Goal: Contribute content

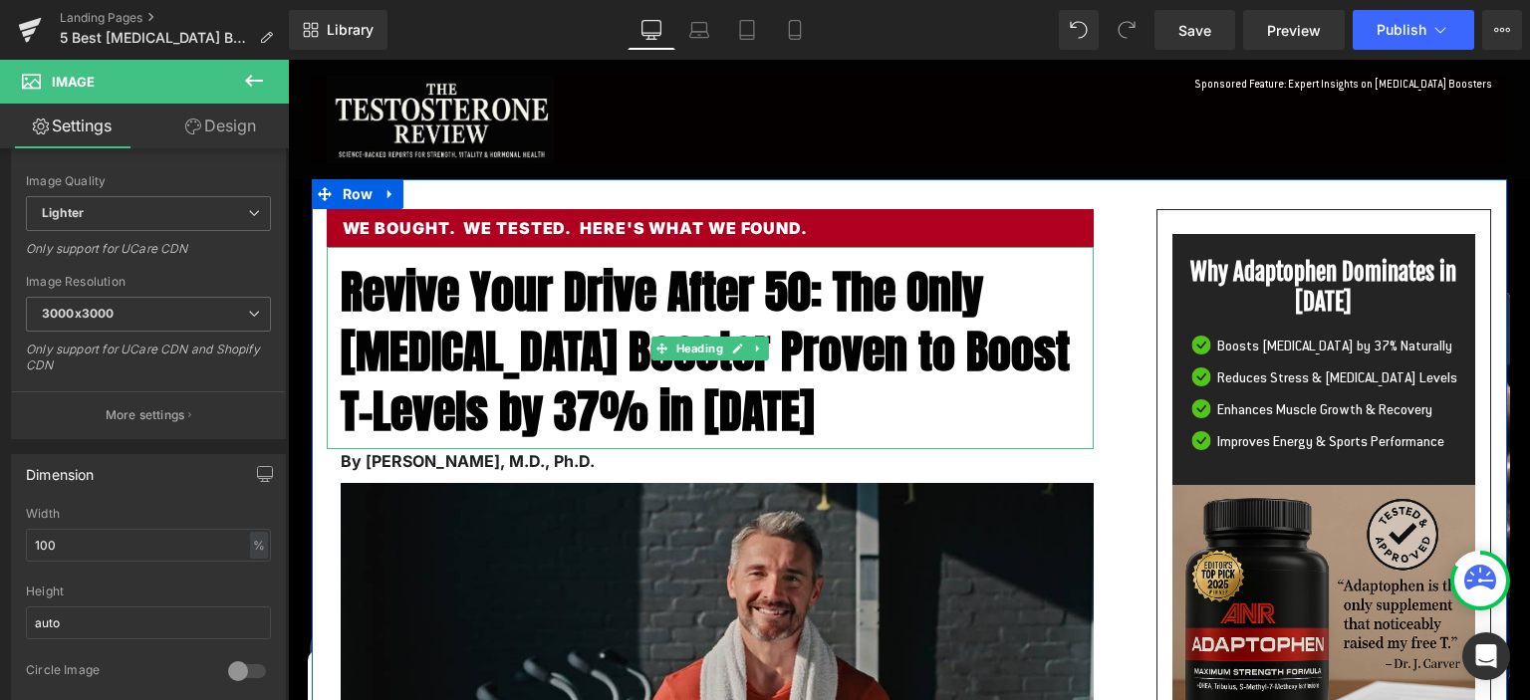
click at [447, 297] on span "Revive Your Drive After 50: The Only [MEDICAL_DATA] Booster Proven to Boost T-L…" at bounding box center [705, 351] width 729 height 188
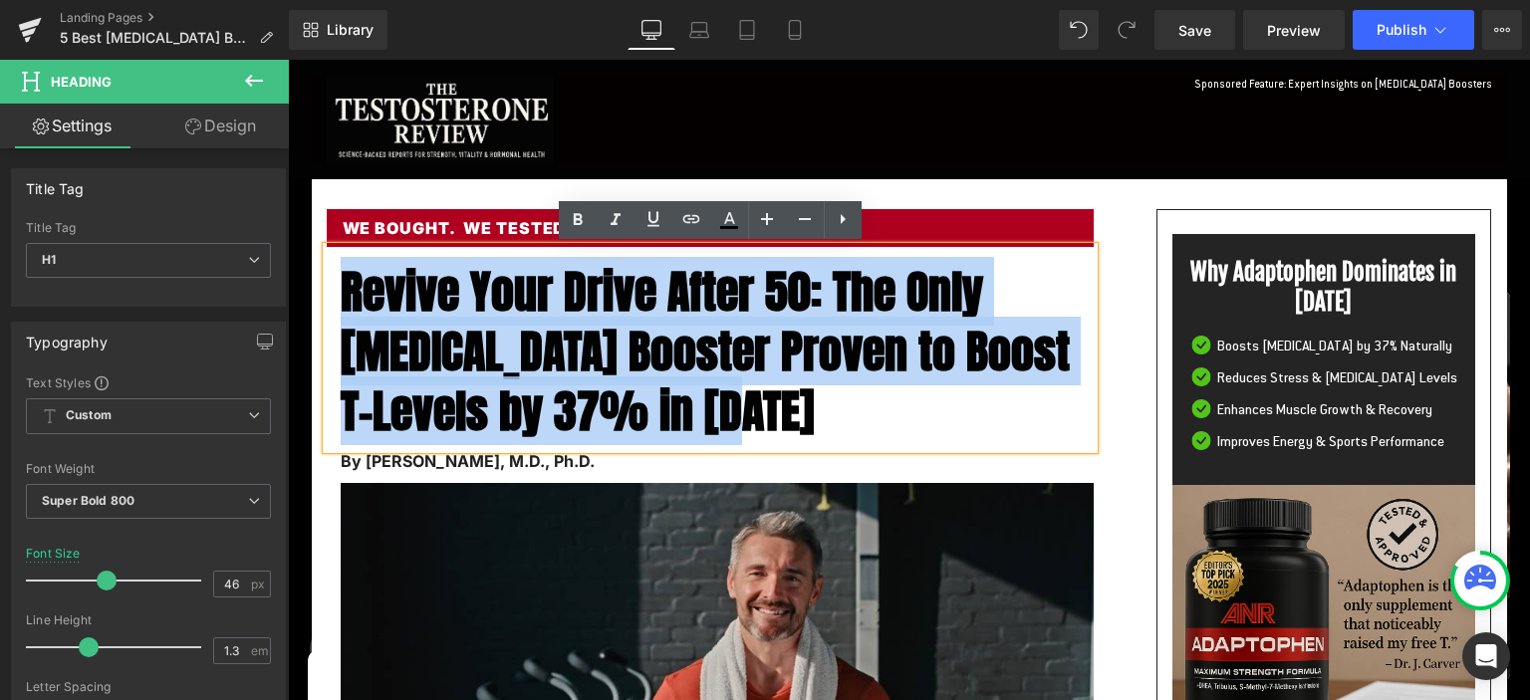
drag, startPoint x: 346, startPoint y: 291, endPoint x: 868, endPoint y: 395, distance: 532.3
click at [868, 395] on h1 "Revive Your Drive After 50: The Only [MEDICAL_DATA] Booster Proven to Boost T-L…" at bounding box center [717, 351] width 753 height 178
paste div
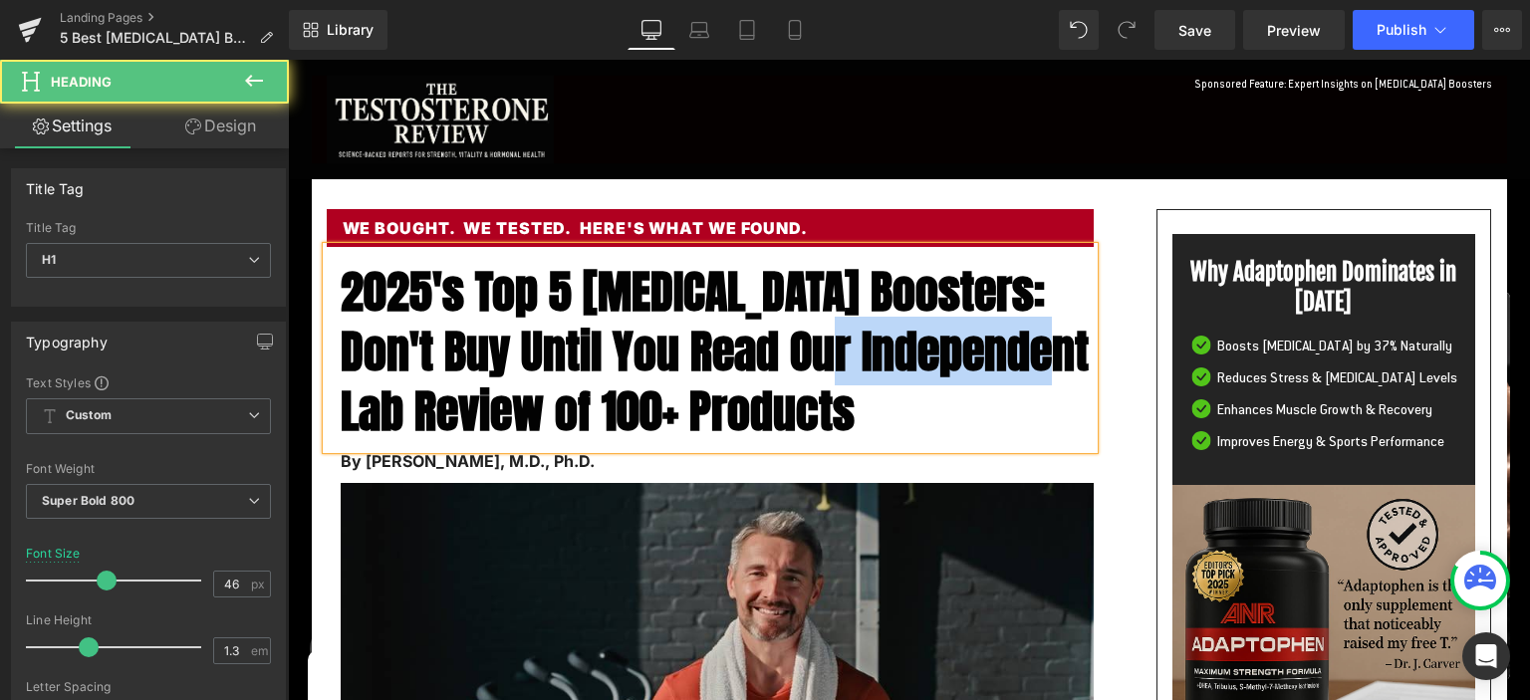
drag, startPoint x: 581, startPoint y: 407, endPoint x: 345, endPoint y: 405, distance: 236.1
click at [345, 405] on span "2025's Top 5 [MEDICAL_DATA] Boosters: Don't Buy Until You Read Our Independent …" at bounding box center [715, 351] width 748 height 188
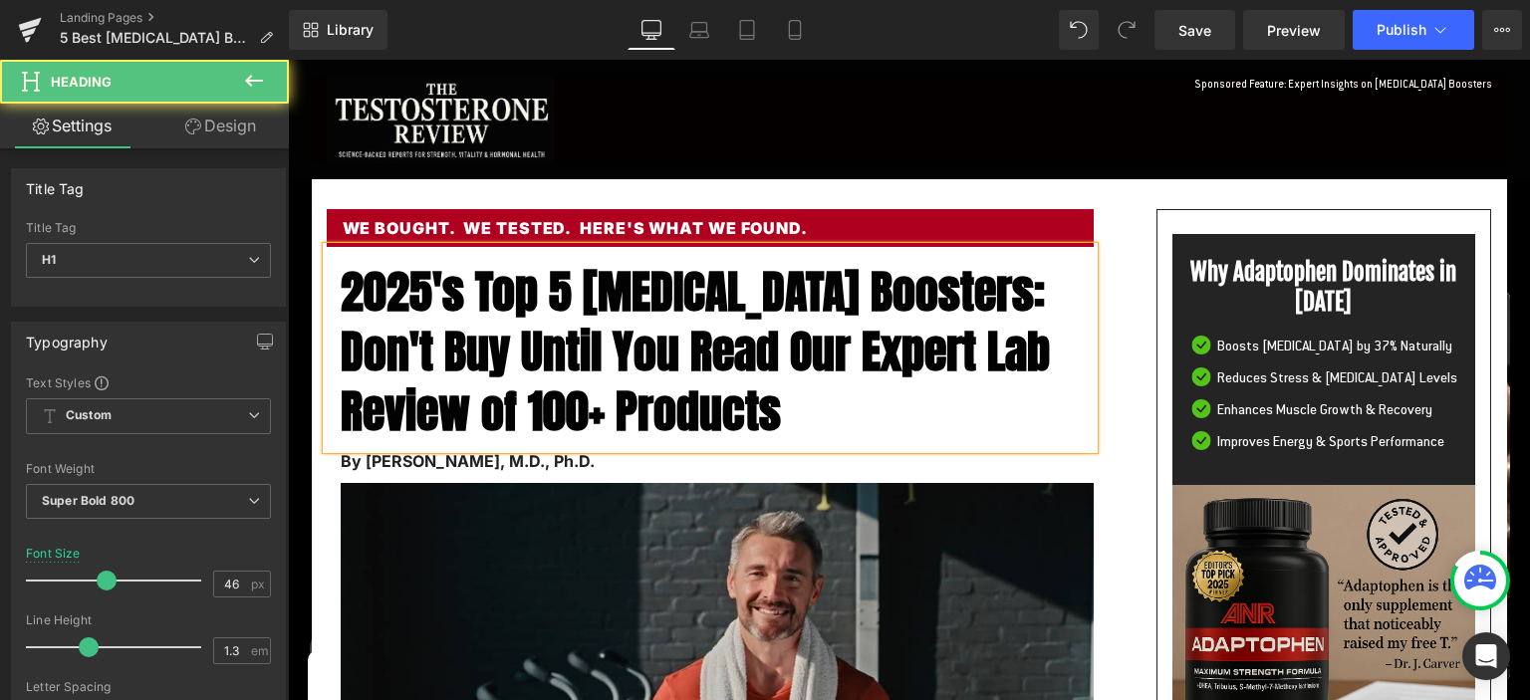
click at [476, 292] on span "2025's Top 5 [MEDICAL_DATA] Boosters: Don't Buy Until You Read Our Expert Lab R…" at bounding box center [695, 351] width 709 height 188
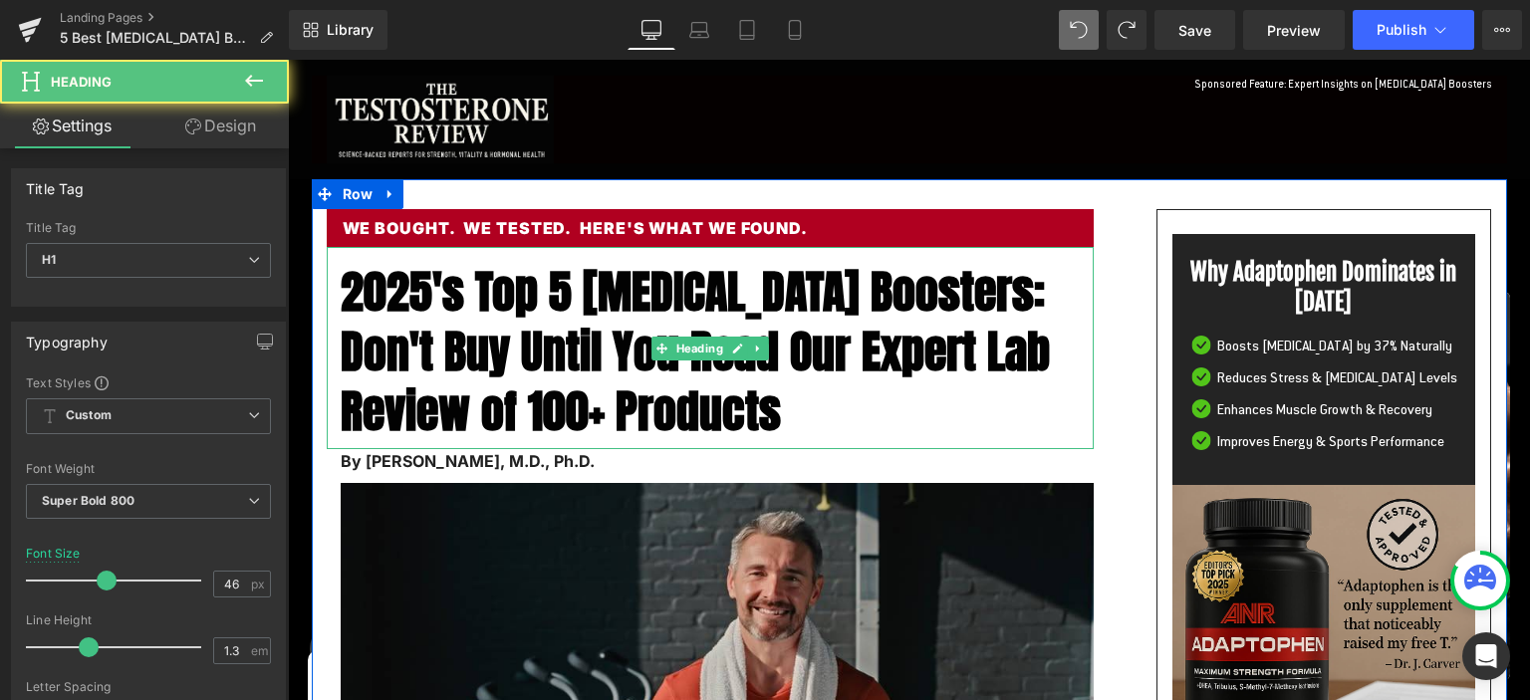
drag, startPoint x: 381, startPoint y: 341, endPoint x: 370, endPoint y: 335, distance: 12.5
click at [381, 340] on span "2025's Top 5 [MEDICAL_DATA] Boosters: Don't Buy Until You Read Our Expert Lab R…" at bounding box center [695, 351] width 709 height 188
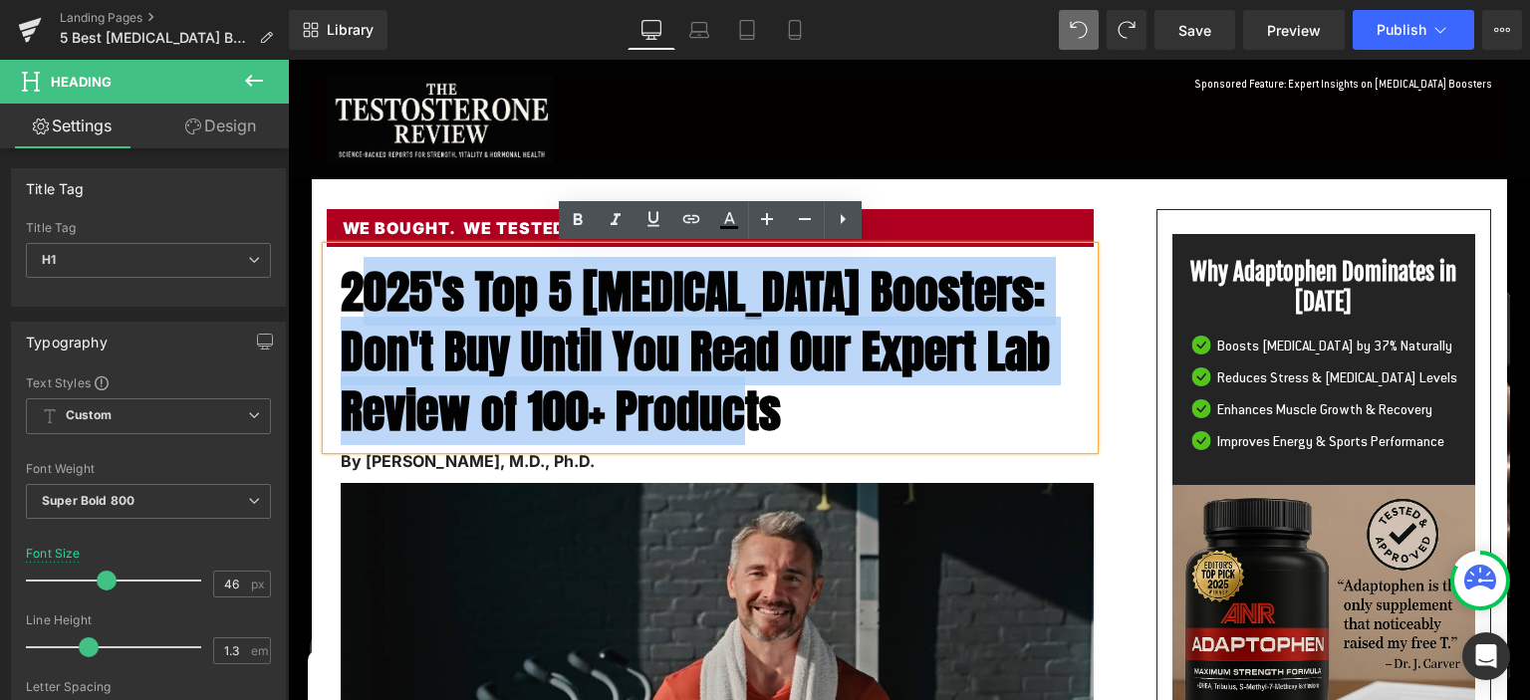
drag, startPoint x: 353, startPoint y: 296, endPoint x: 821, endPoint y: 407, distance: 481.2
click at [821, 407] on h1 "2025's Top 5 [MEDICAL_DATA] Boosters: Don't Buy Until You Read Our Expert Lab R…" at bounding box center [717, 351] width 753 height 178
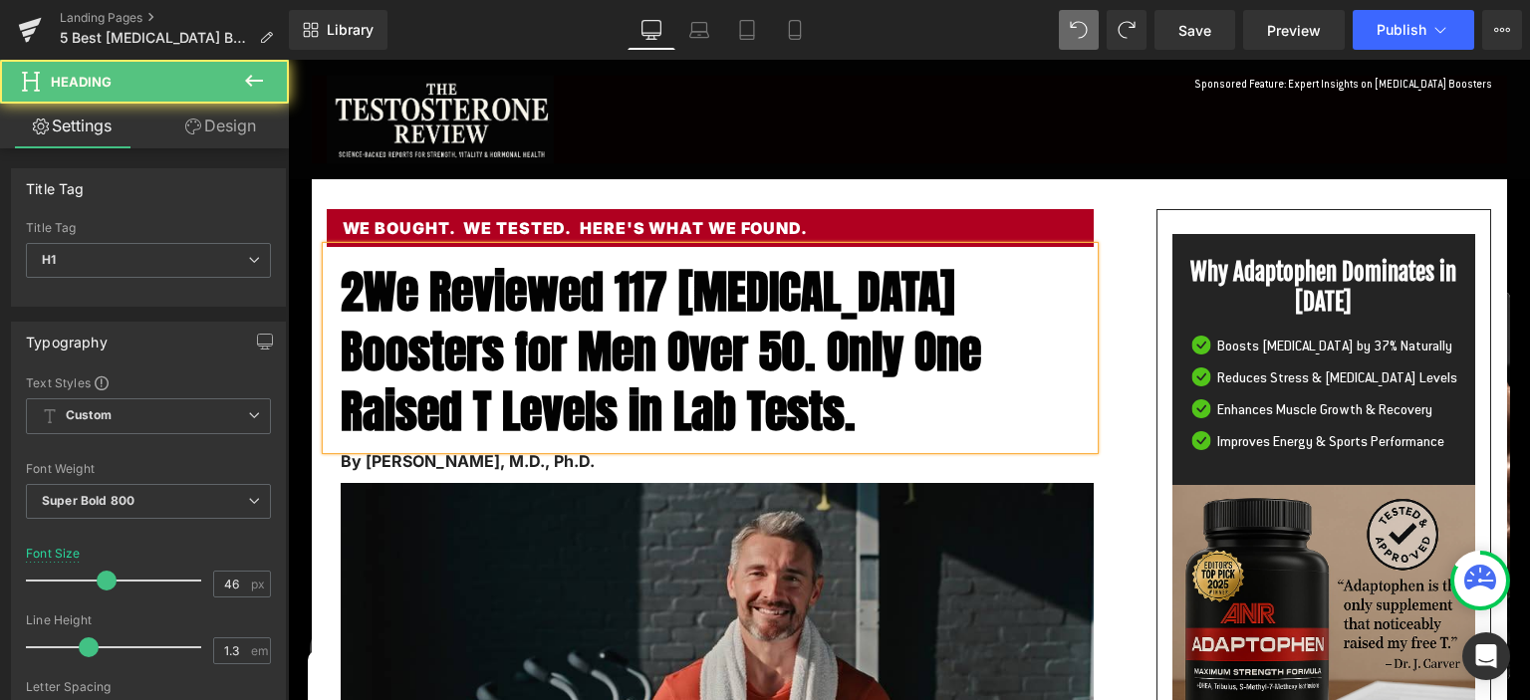
click at [371, 285] on span "2We Reviewed 117 [MEDICAL_DATA] Boosters for Men Over 50. Only One Raised T Lev…" at bounding box center [661, 351] width 641 height 188
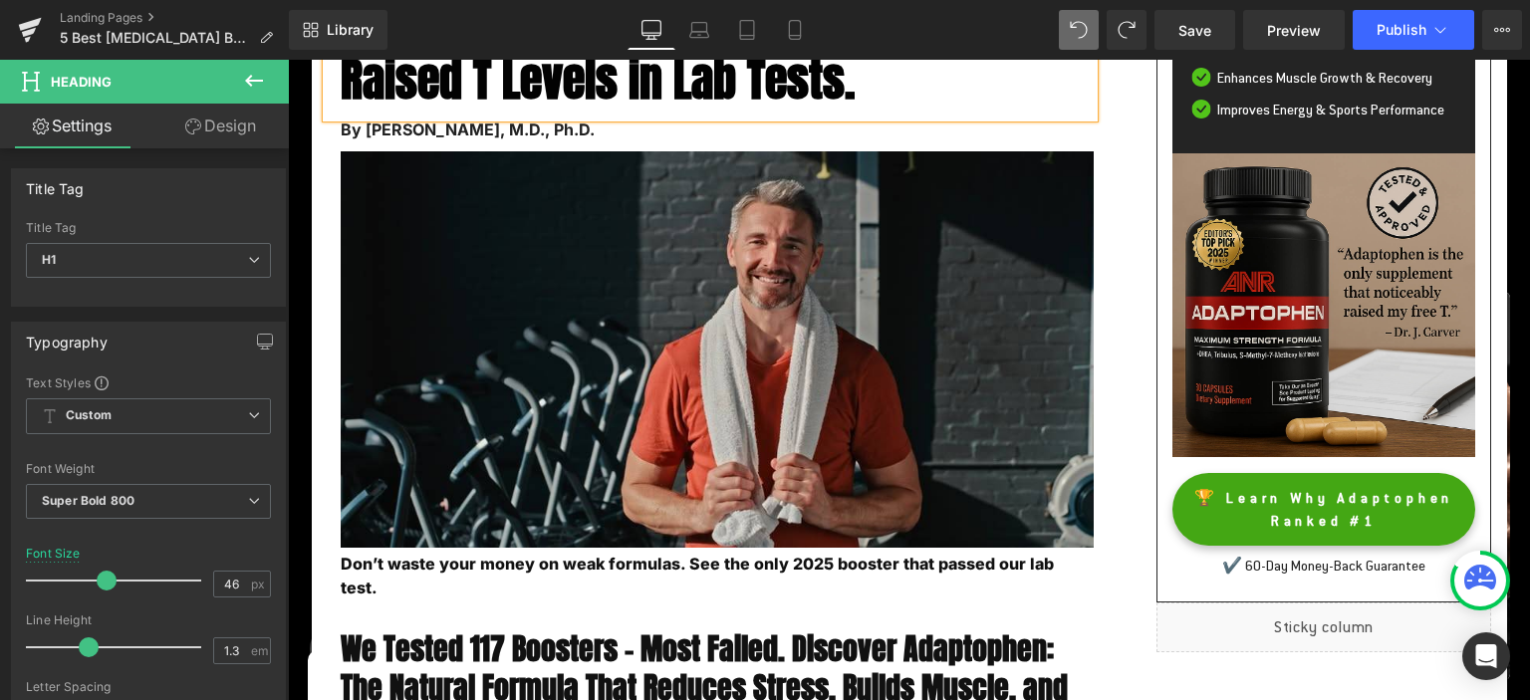
scroll to position [105, 0]
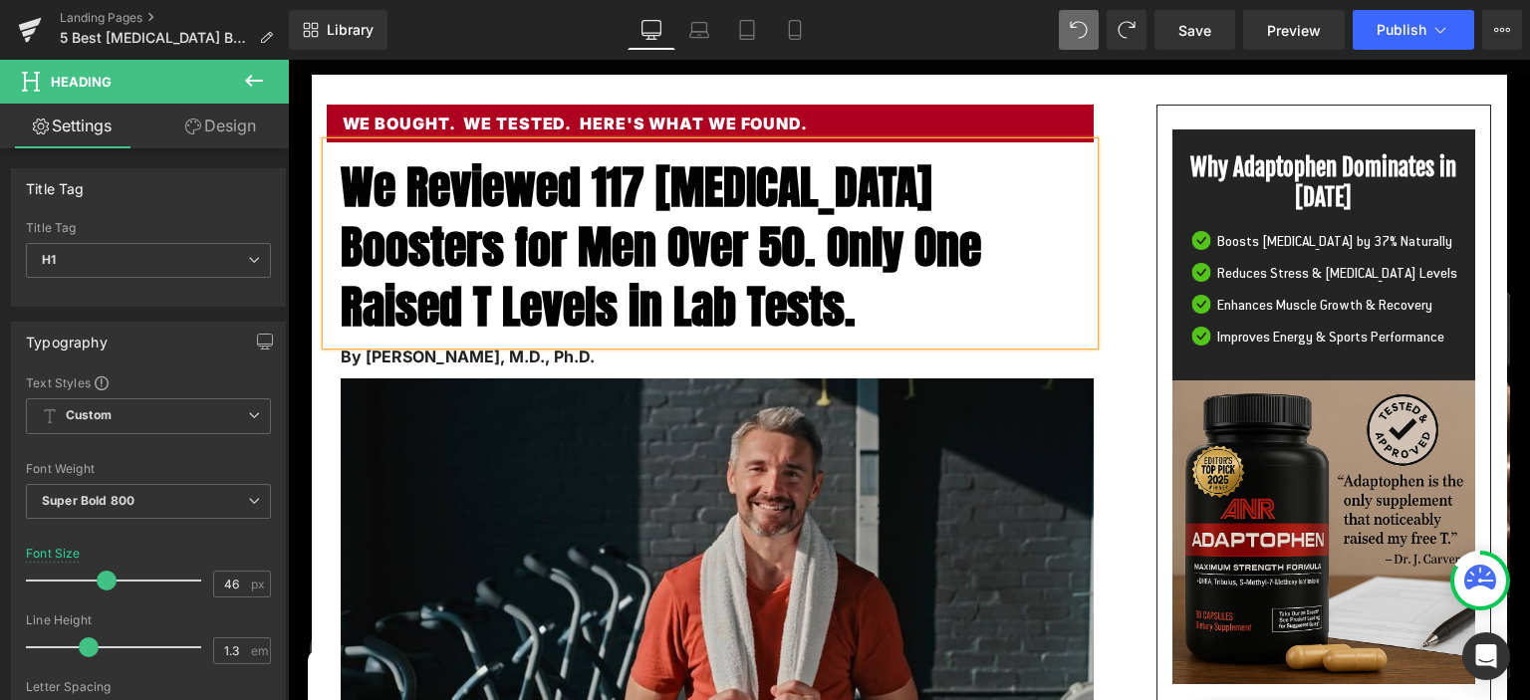
click at [434, 209] on span "We Reviewed 117 [MEDICAL_DATA] Boosters for Men Over 50. Only One Raised T Leve…" at bounding box center [661, 246] width 641 height 188
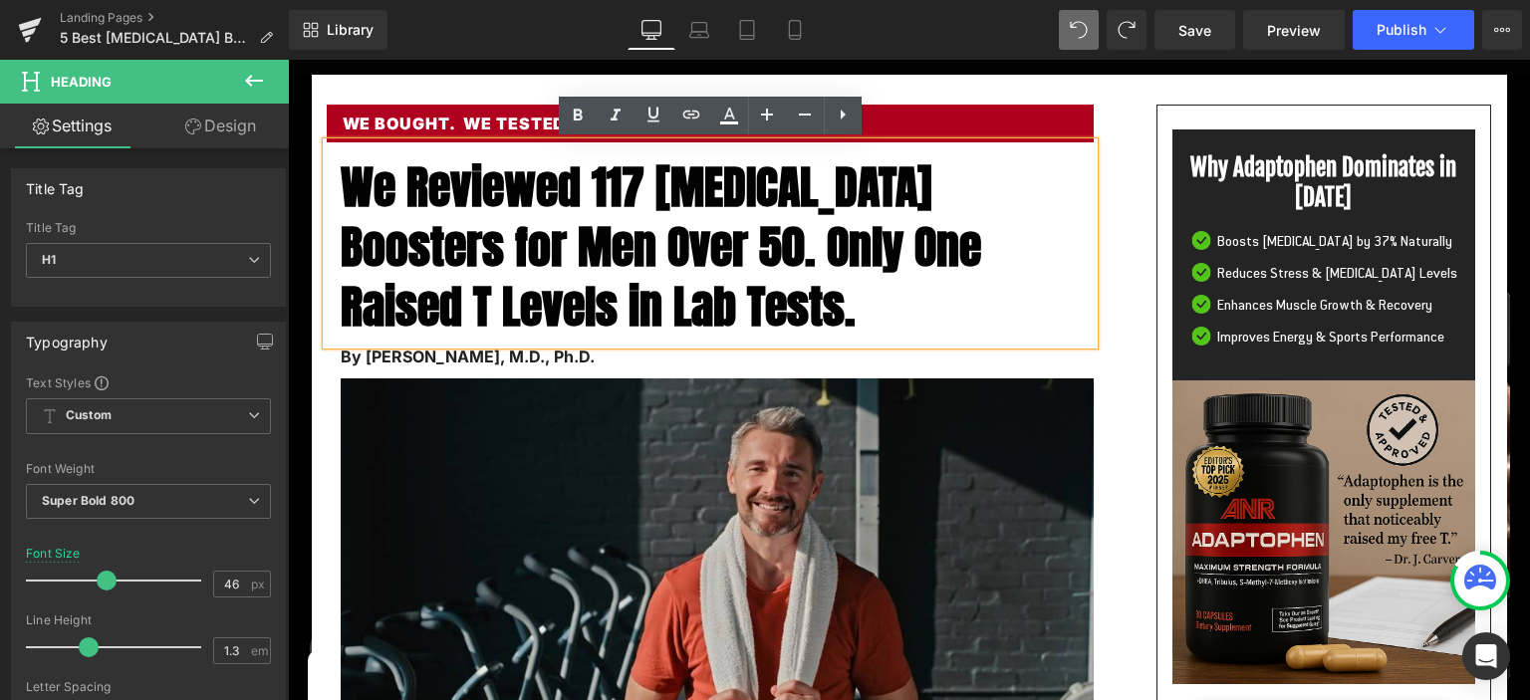
click at [532, 272] on span "We Reviewed 117 [MEDICAL_DATA] Boosters for Men Over 50. Only One Raised T Leve…" at bounding box center [661, 246] width 641 height 188
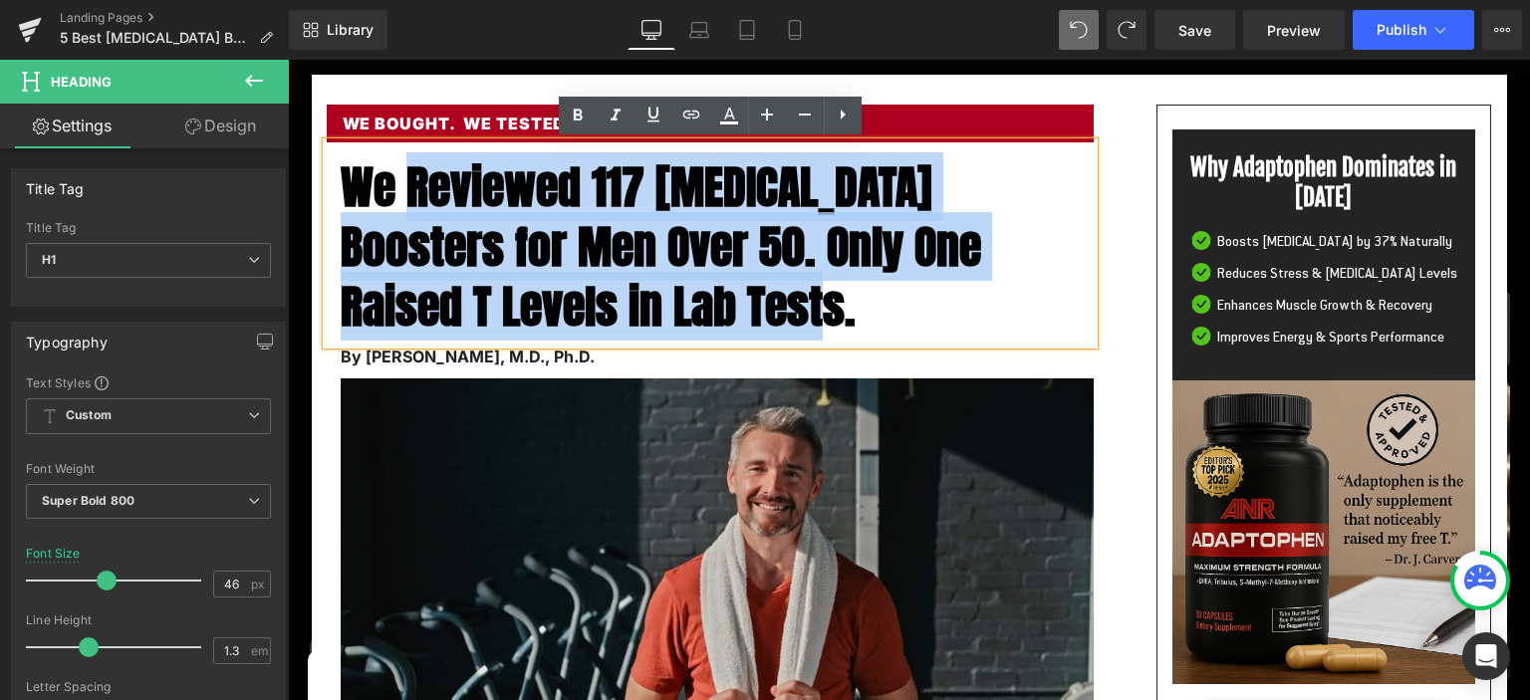
drag, startPoint x: 408, startPoint y: 178, endPoint x: 880, endPoint y: 297, distance: 485.9
click at [880, 297] on span "We Reviewed 117 [MEDICAL_DATA] Boosters for Men Over 50. Only One Raised T Leve…" at bounding box center [661, 246] width 641 height 188
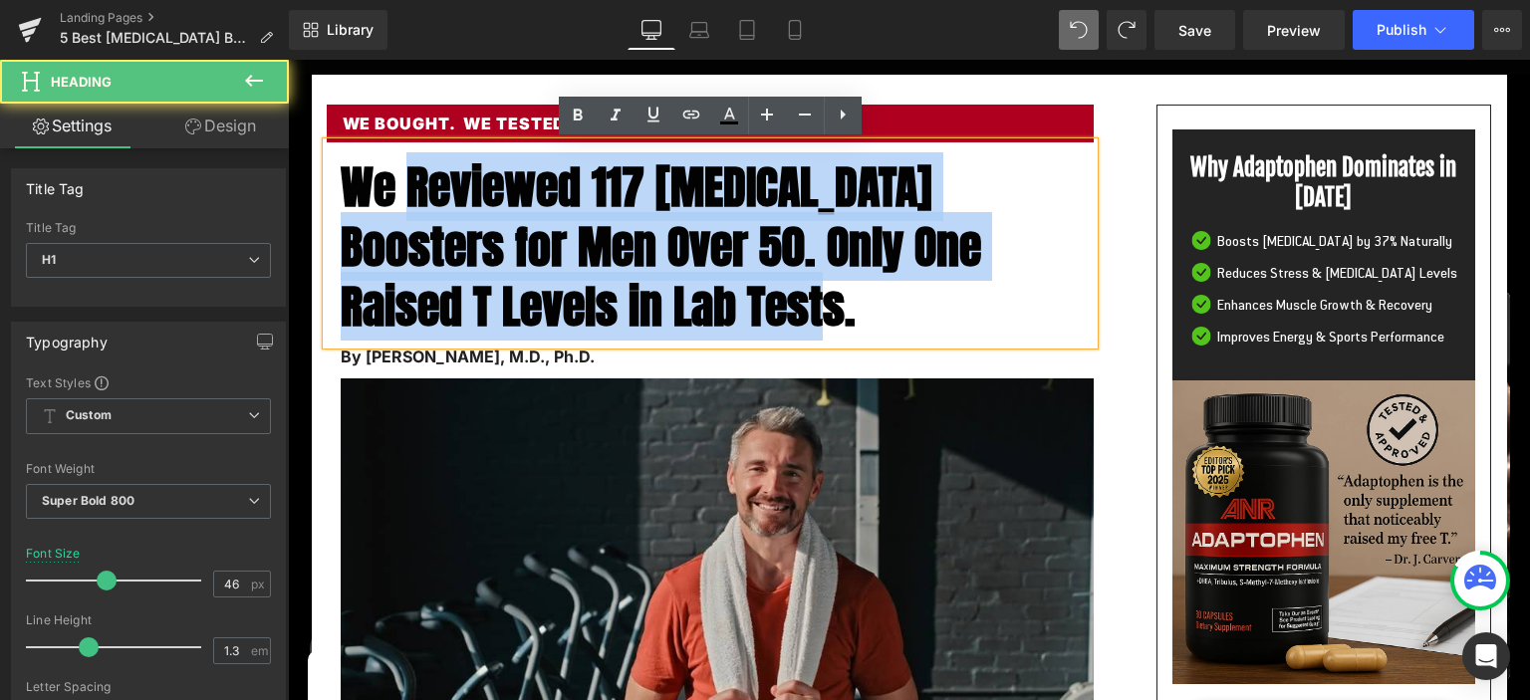
click at [879, 297] on span "We Reviewed 117 [MEDICAL_DATA] Boosters for Men Over 50. Only One Raised T Leve…" at bounding box center [661, 246] width 641 height 188
drag, startPoint x: 895, startPoint y: 313, endPoint x: 397, endPoint y: 201, distance: 510.5
click at [397, 201] on h1 "We Reviewed 117 [MEDICAL_DATA] Boosters for Men Over 50. Only One Raised T Leve…" at bounding box center [717, 246] width 753 height 178
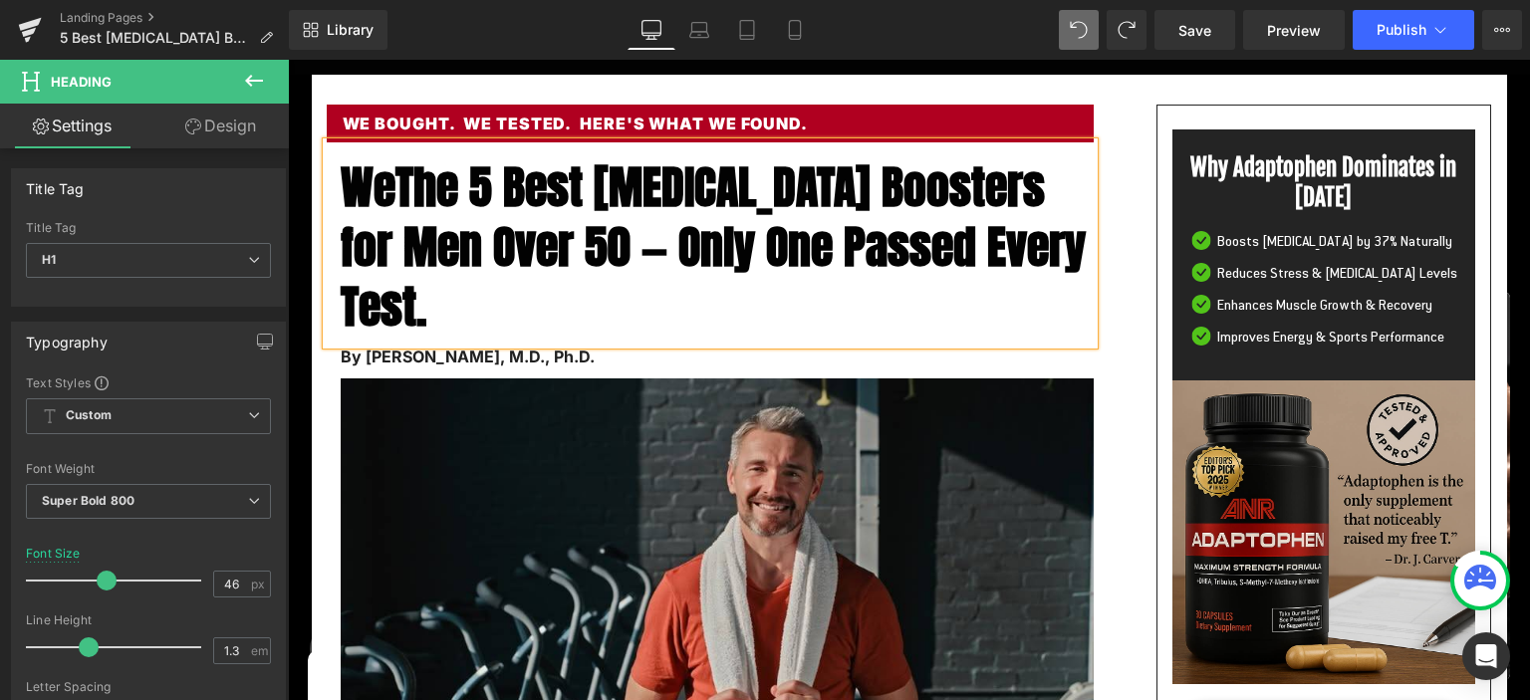
click at [401, 185] on span "WeThe 5 Best [MEDICAL_DATA] Boosters for Men Over 50 — Only One Passed Every Te…" at bounding box center [713, 246] width 745 height 188
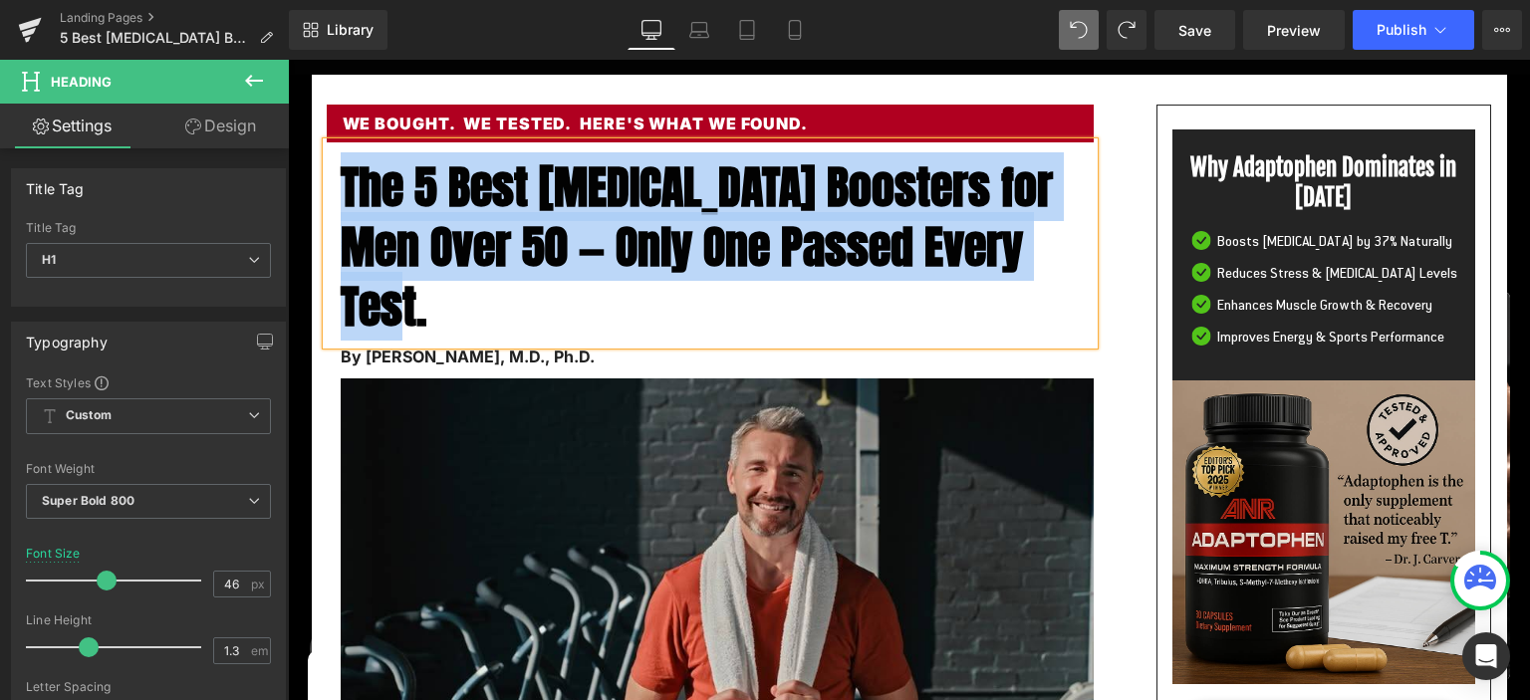
drag, startPoint x: 342, startPoint y: 185, endPoint x: 488, endPoint y: 314, distance: 194.9
click at [488, 314] on h1 "The 5 Best [MEDICAL_DATA] Boosters for Men Over 50 — Only One Passed Every Test." at bounding box center [717, 246] width 753 height 178
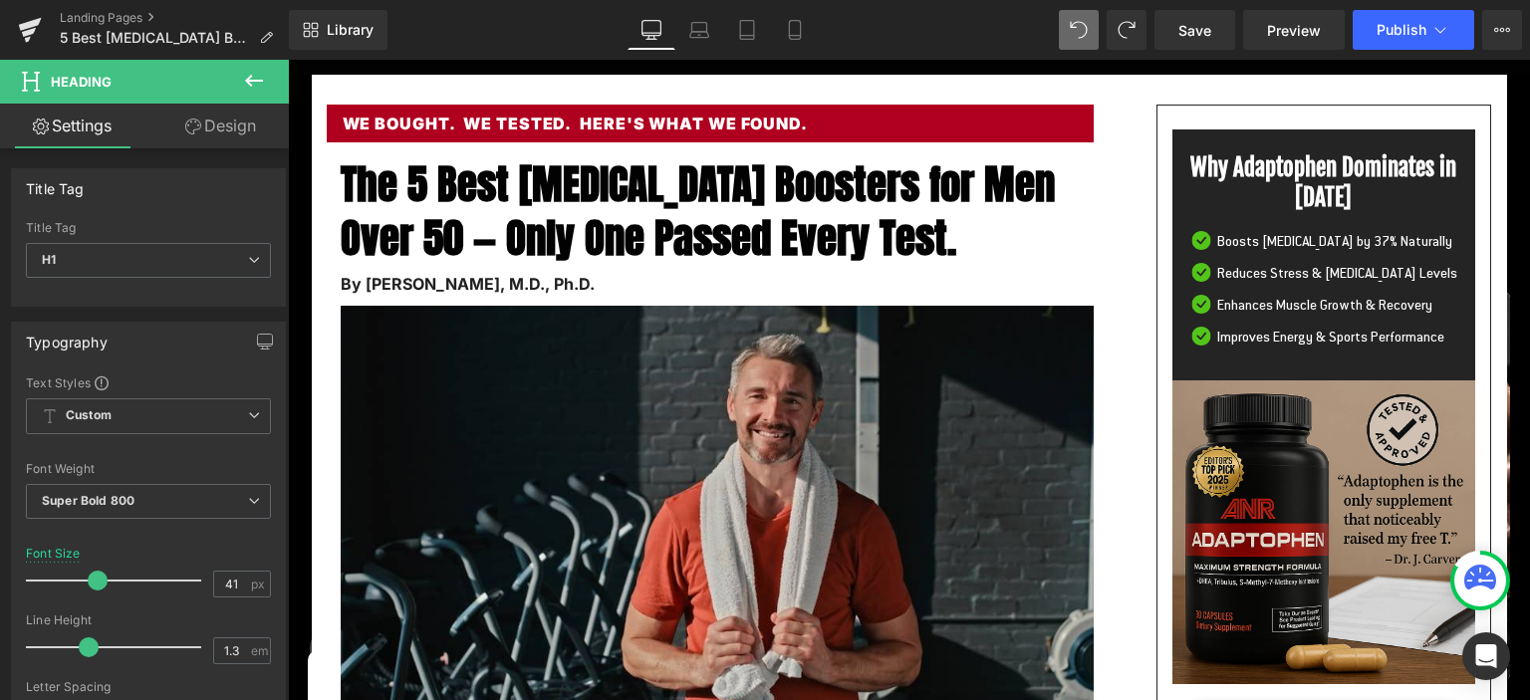
type input "42"
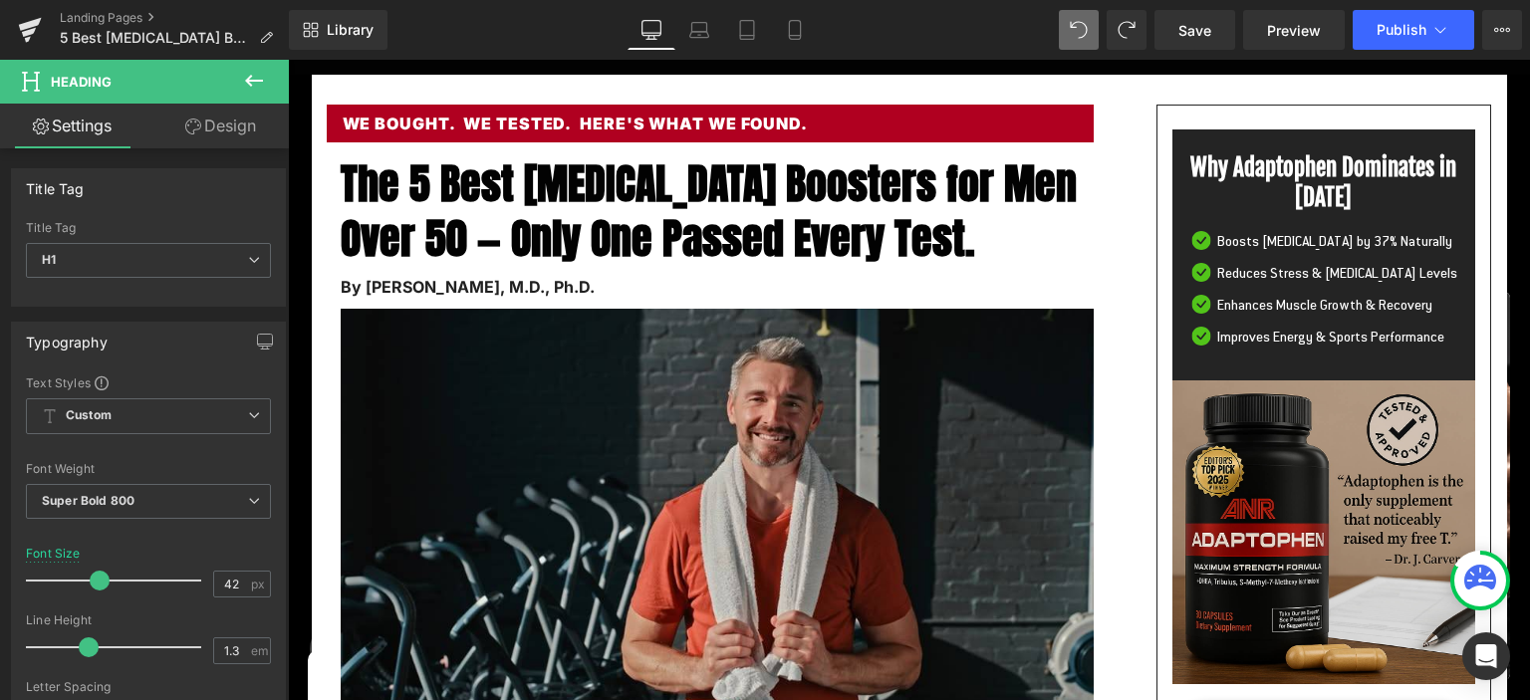
click at [95, 580] on span at bounding box center [100, 581] width 20 height 20
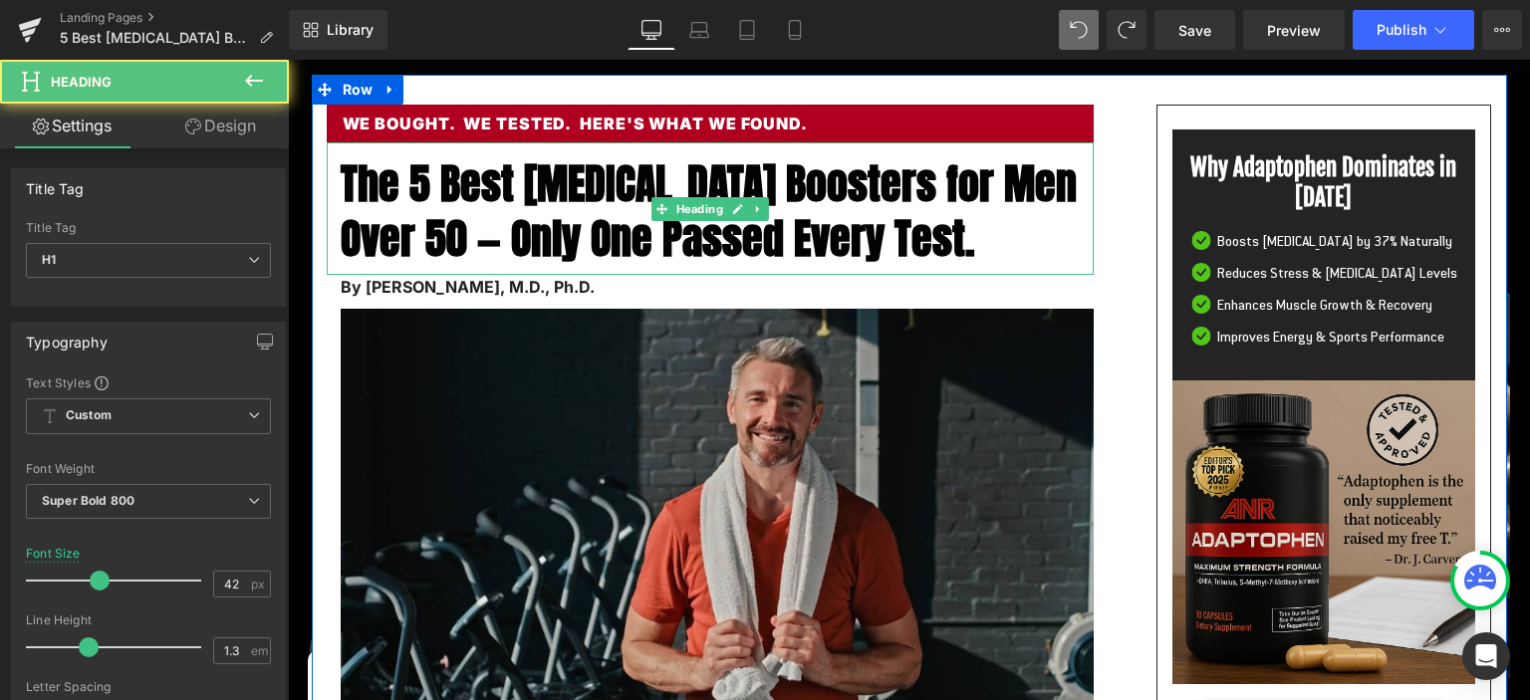
click at [623, 205] on span "The 5 Best [MEDICAL_DATA] Boosters for Men Over 50 — Only One Passed Every Test." at bounding box center [709, 211] width 736 height 118
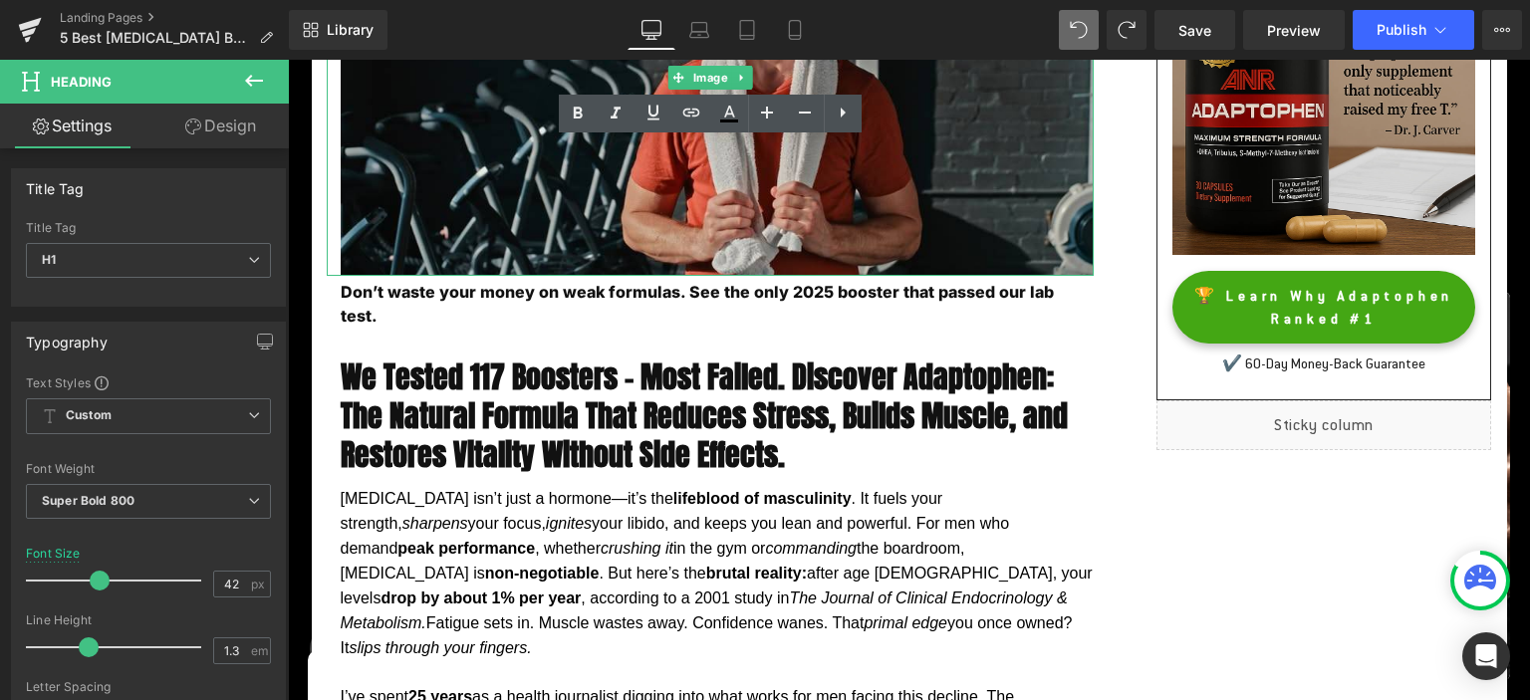
scroll to position [631, 0]
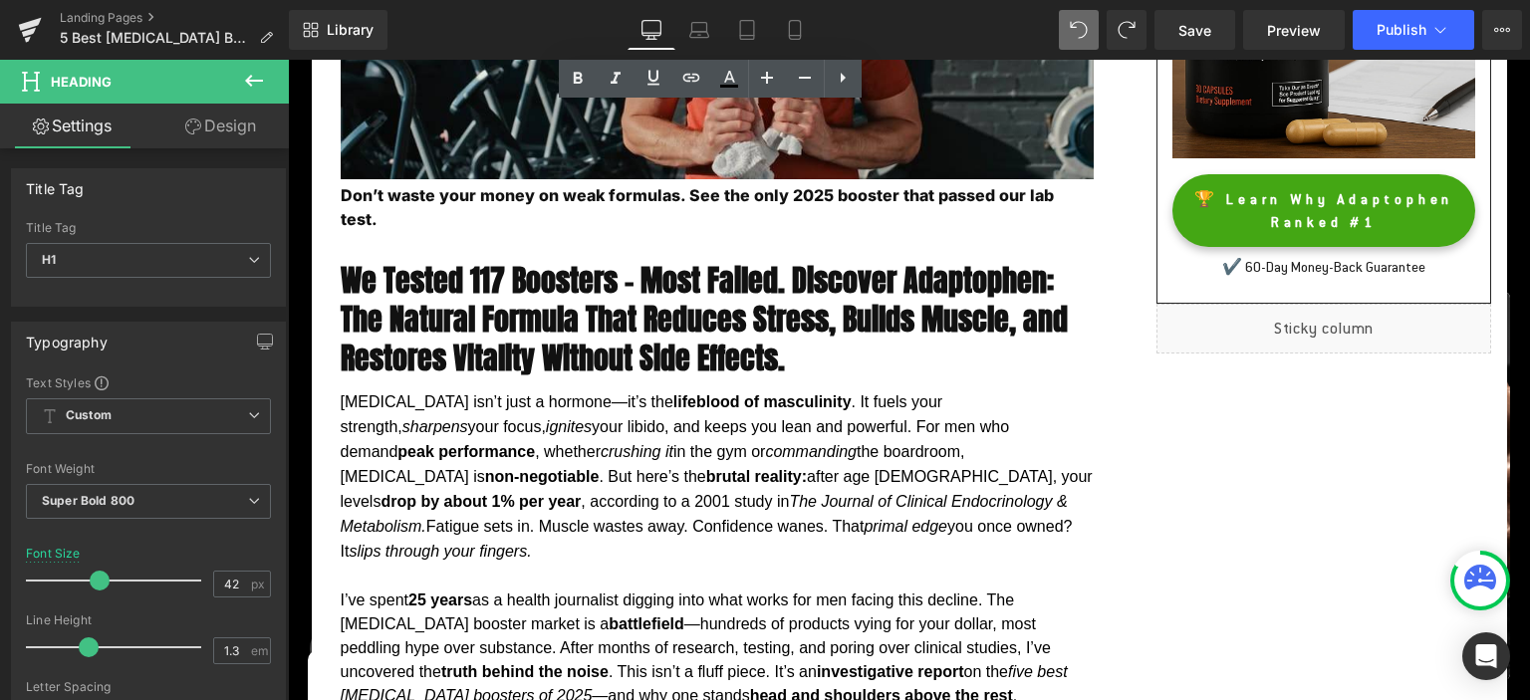
click at [535, 276] on h2 "We Tested 117 Boosters – Most Failed. Discover Adaptophen: The Natural Formula …" at bounding box center [717, 319] width 753 height 117
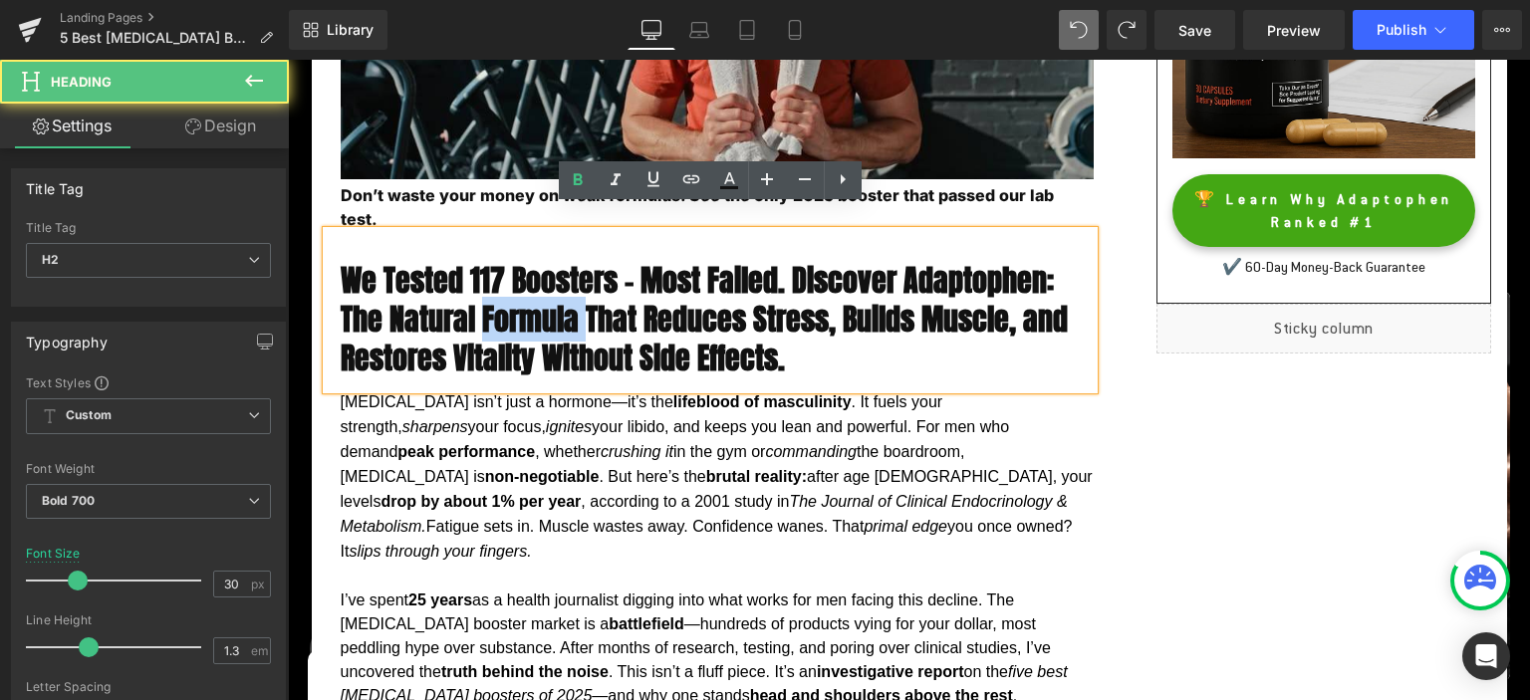
click at [535, 276] on h2 "We Tested 117 Boosters – Most Failed. Discover Adaptophen: The Natural Formula …" at bounding box center [717, 319] width 753 height 117
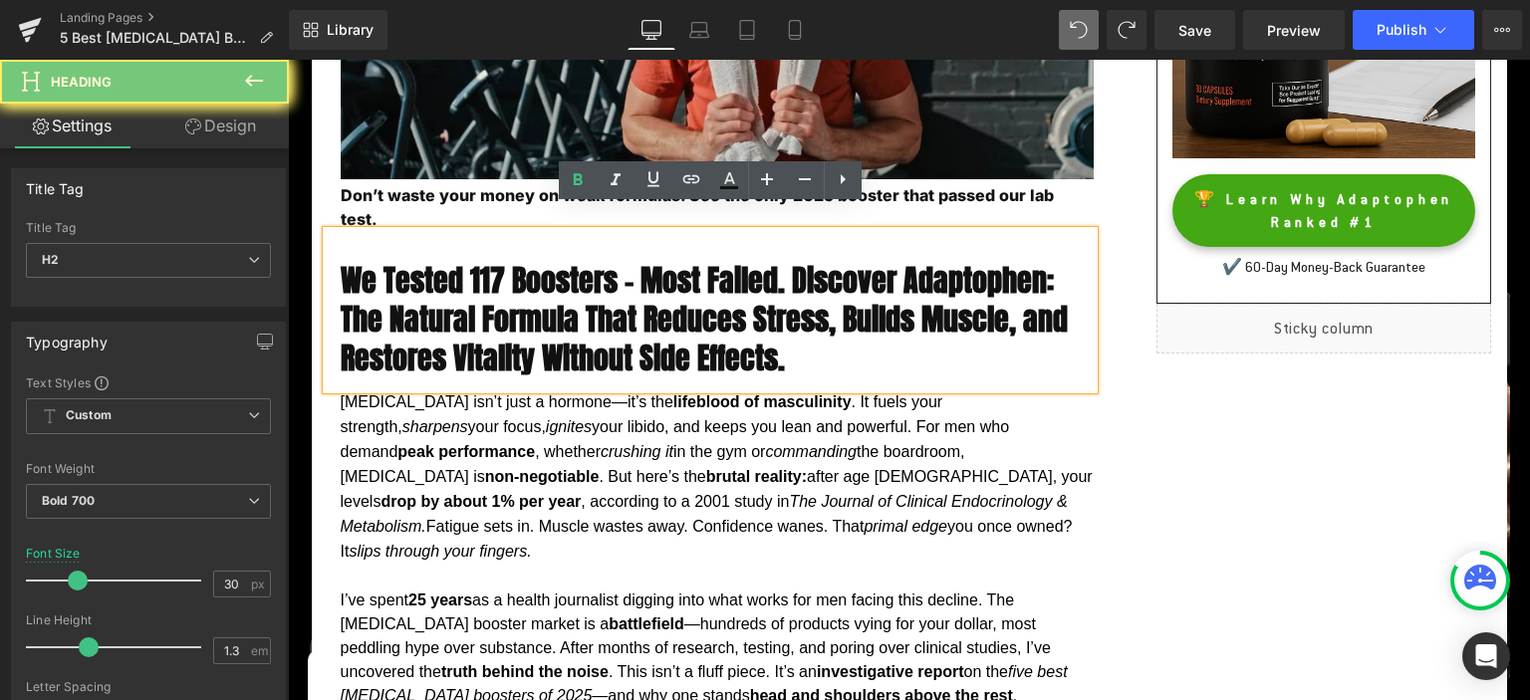
click at [535, 276] on h2 "We Tested 117 Boosters – Most Failed. Discover Adaptophen: The Natural Formula …" at bounding box center [717, 319] width 753 height 117
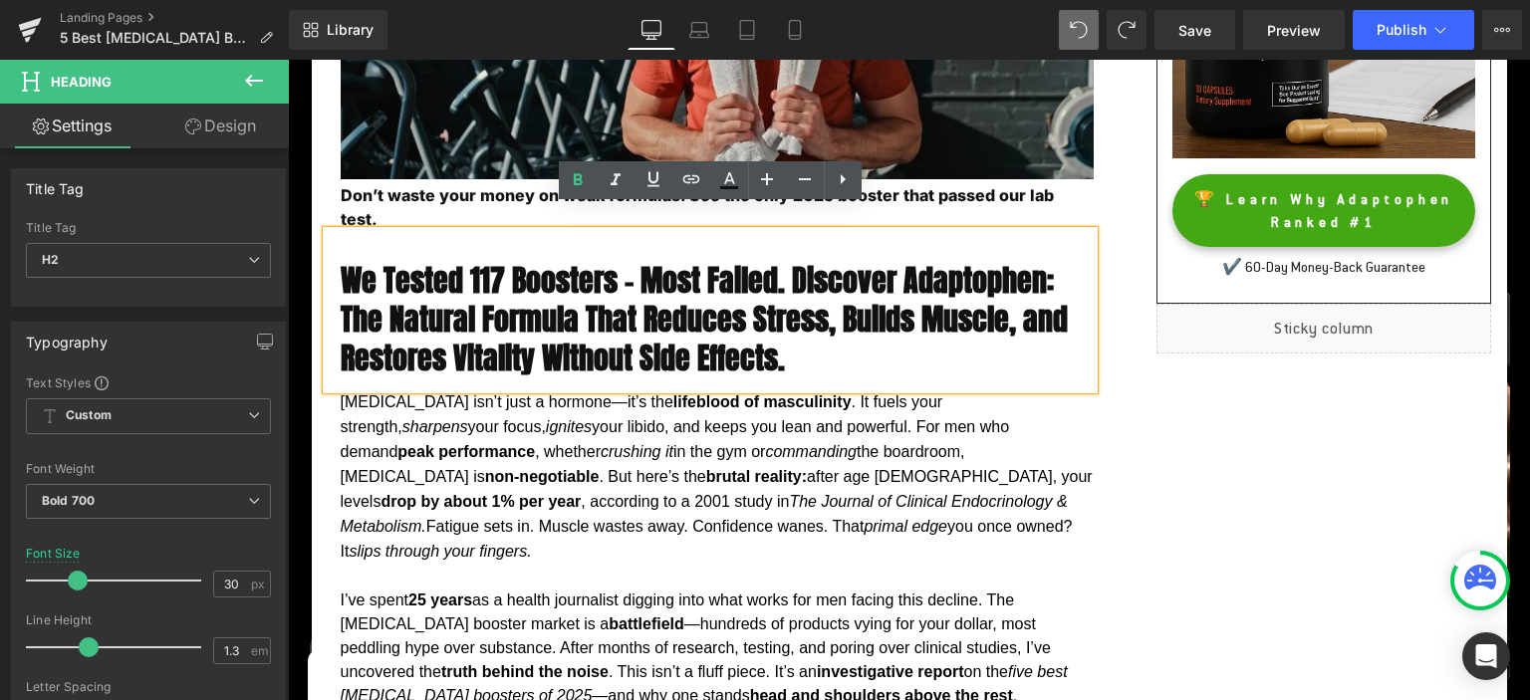
paste div
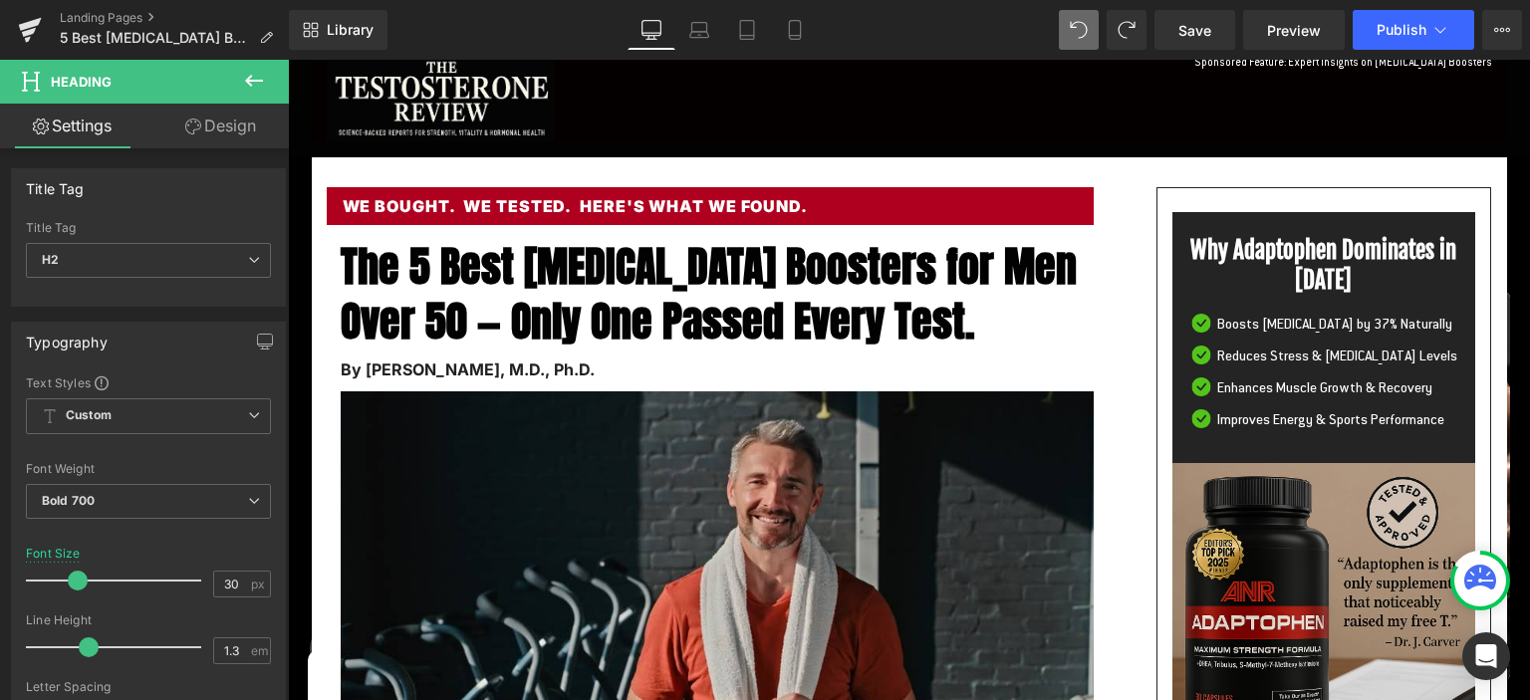
scroll to position [0, 0]
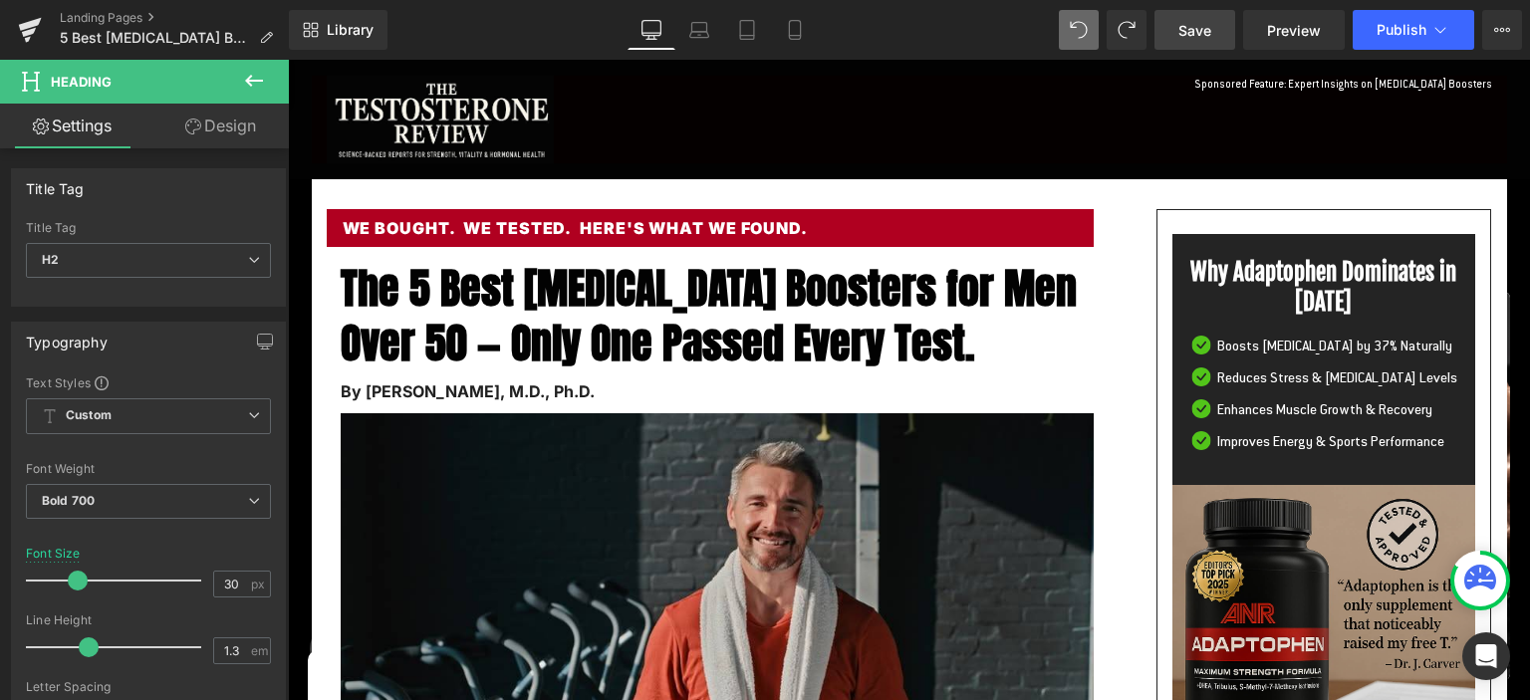
click at [1190, 18] on link "Save" at bounding box center [1195, 30] width 81 height 40
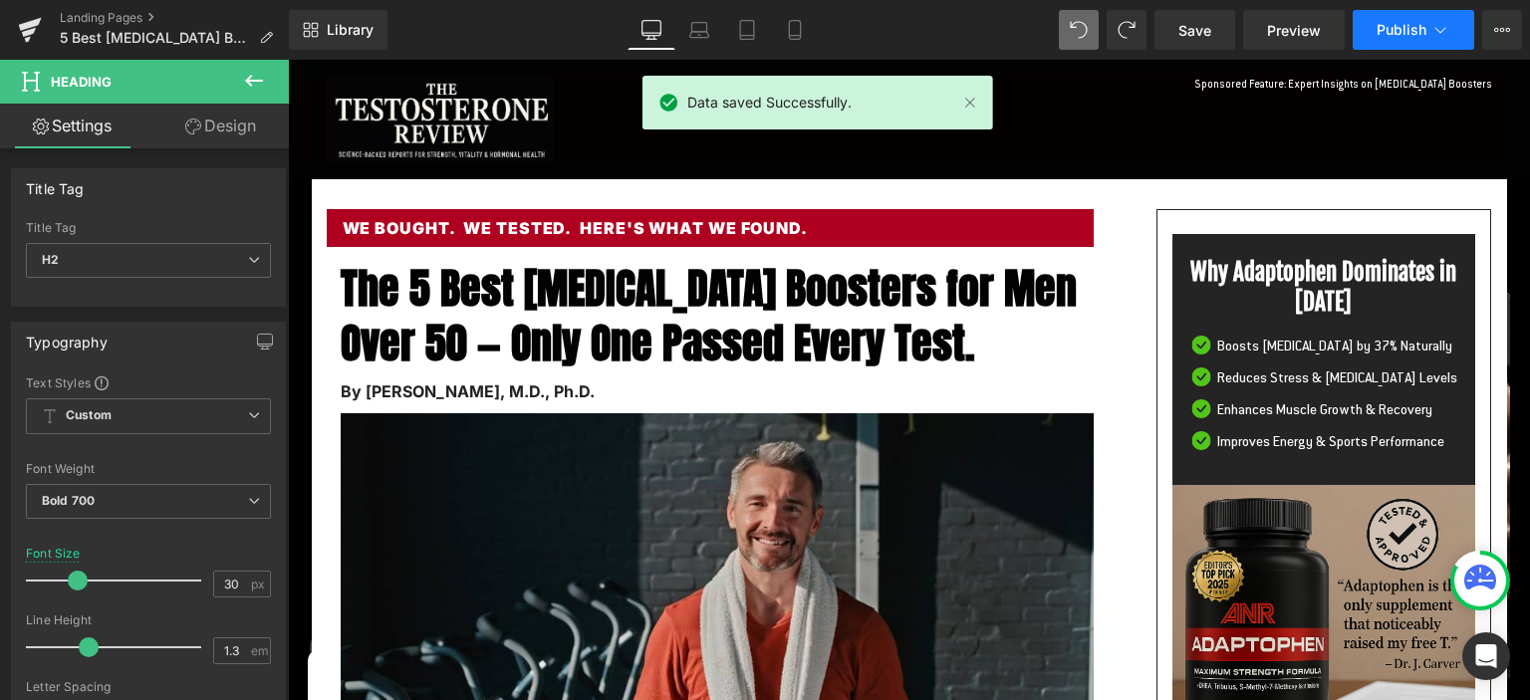
click at [1396, 24] on span "Publish" at bounding box center [1402, 30] width 50 height 16
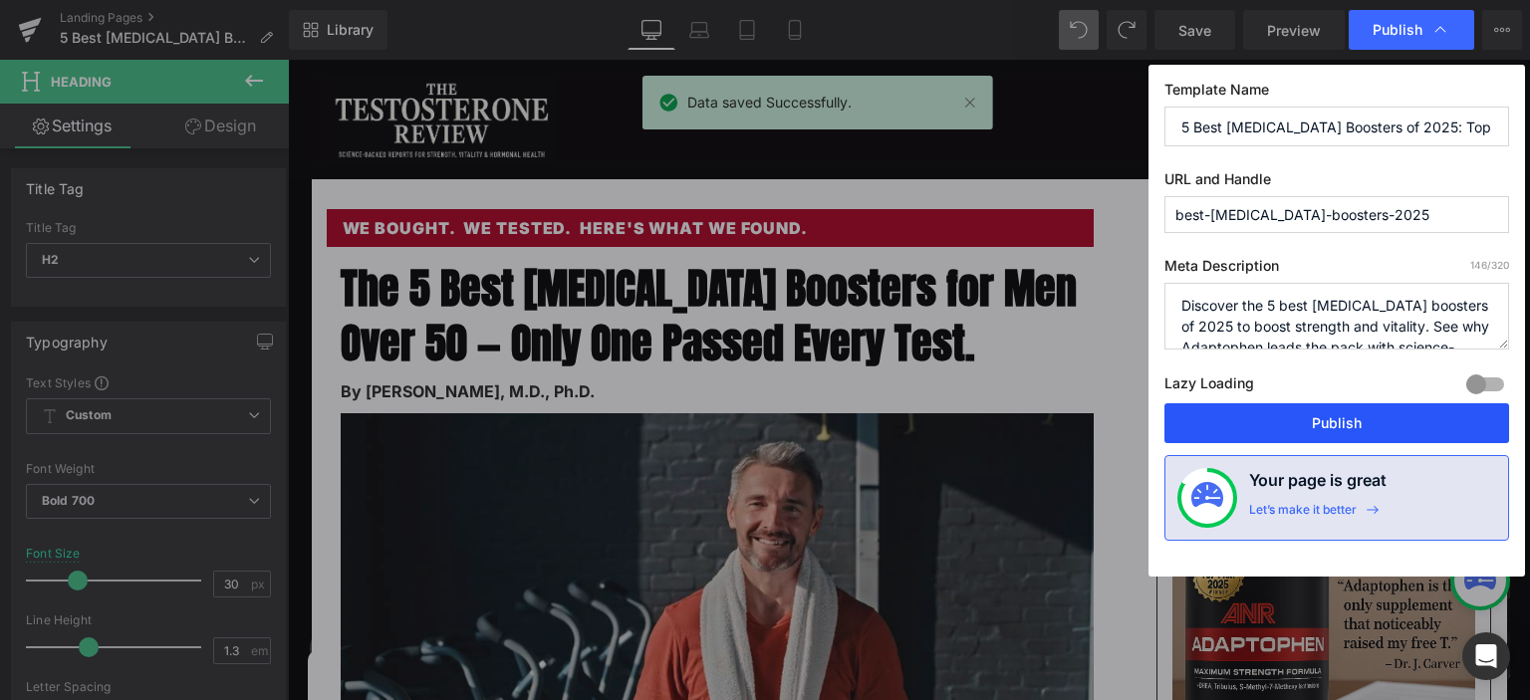
click at [1280, 410] on button "Publish" at bounding box center [1337, 424] width 345 height 40
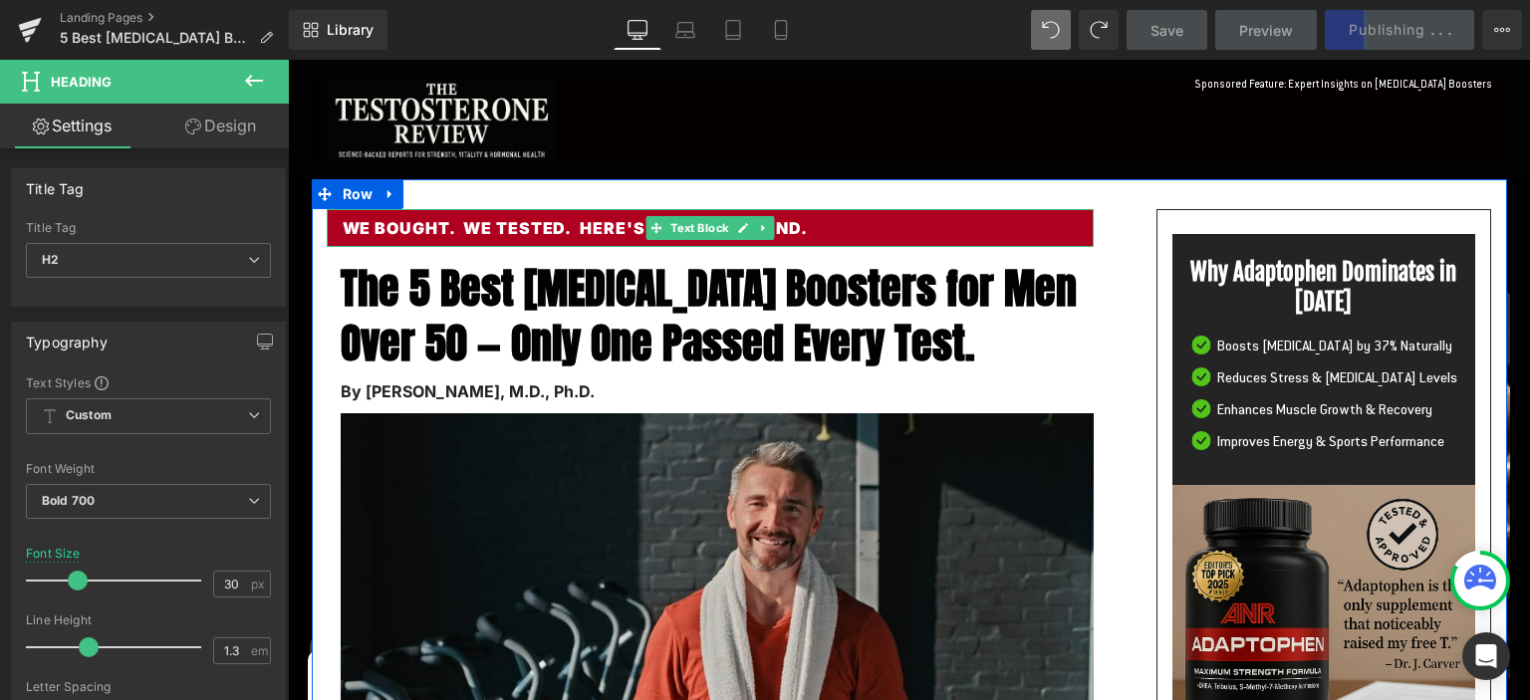
click at [389, 225] on p "WE BOUGHT. WE TESTED. HERE'S WHAT WE FOUND." at bounding box center [710, 228] width 735 height 22
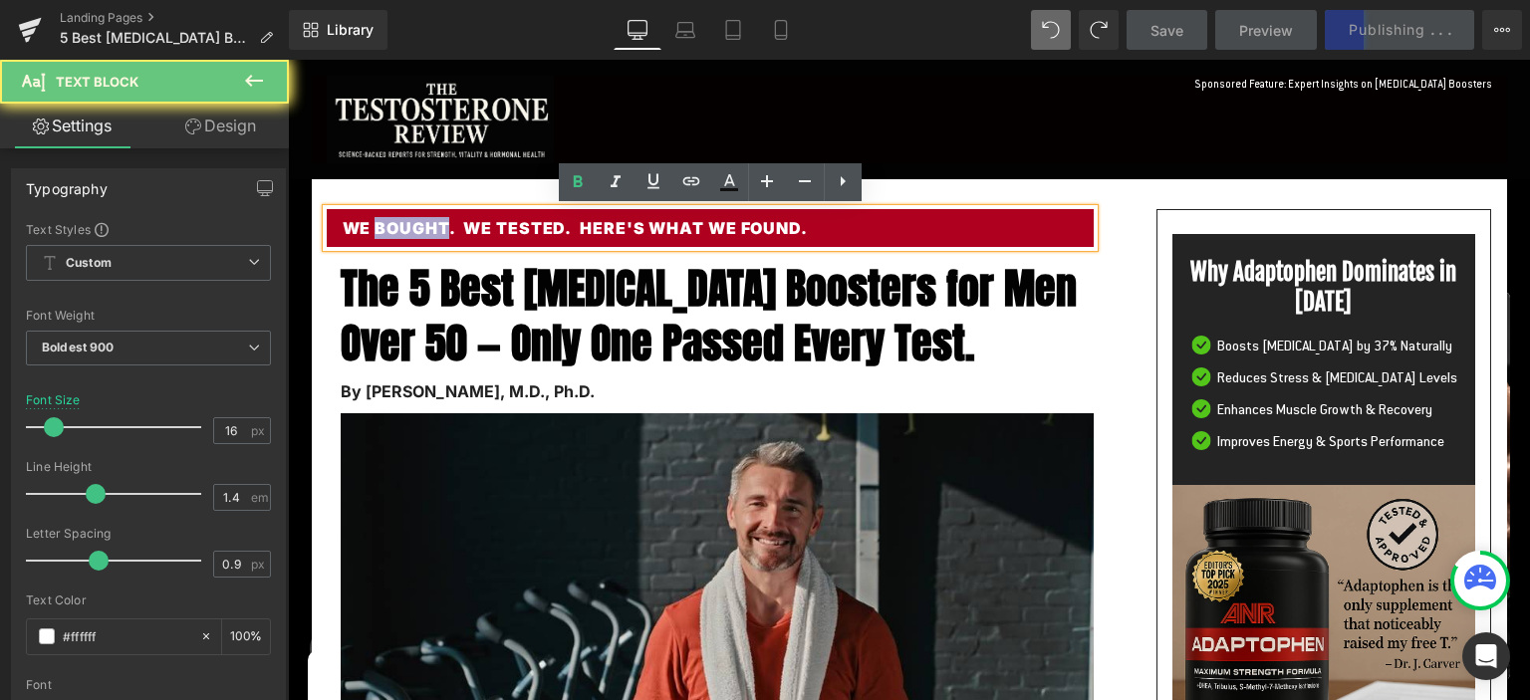
click at [389, 225] on p "WE BOUGHT. WE TESTED. HERE'S WHAT WE FOUND." at bounding box center [710, 228] width 735 height 22
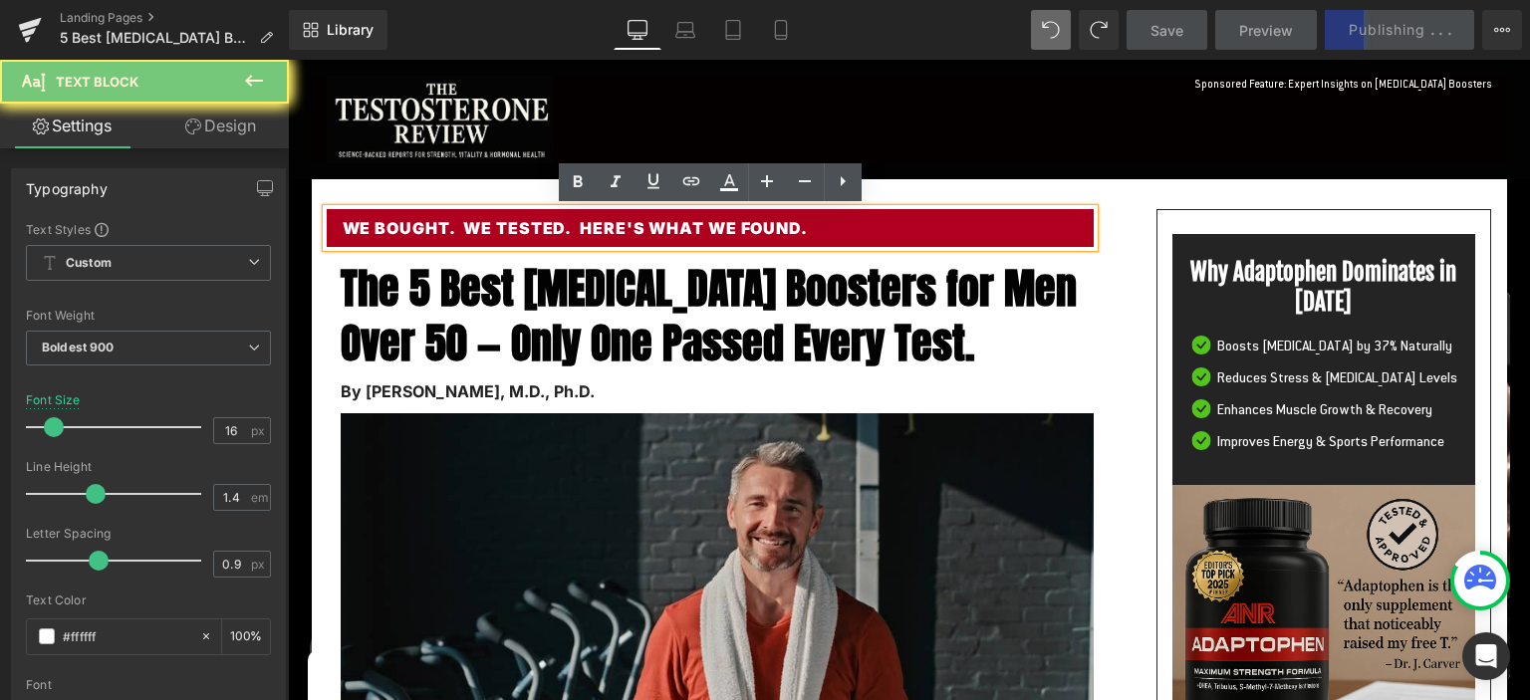
click at [389, 224] on p "WE BOUGHT. WE TESTED. HERE'S WHAT WE FOUND." at bounding box center [710, 228] width 735 height 22
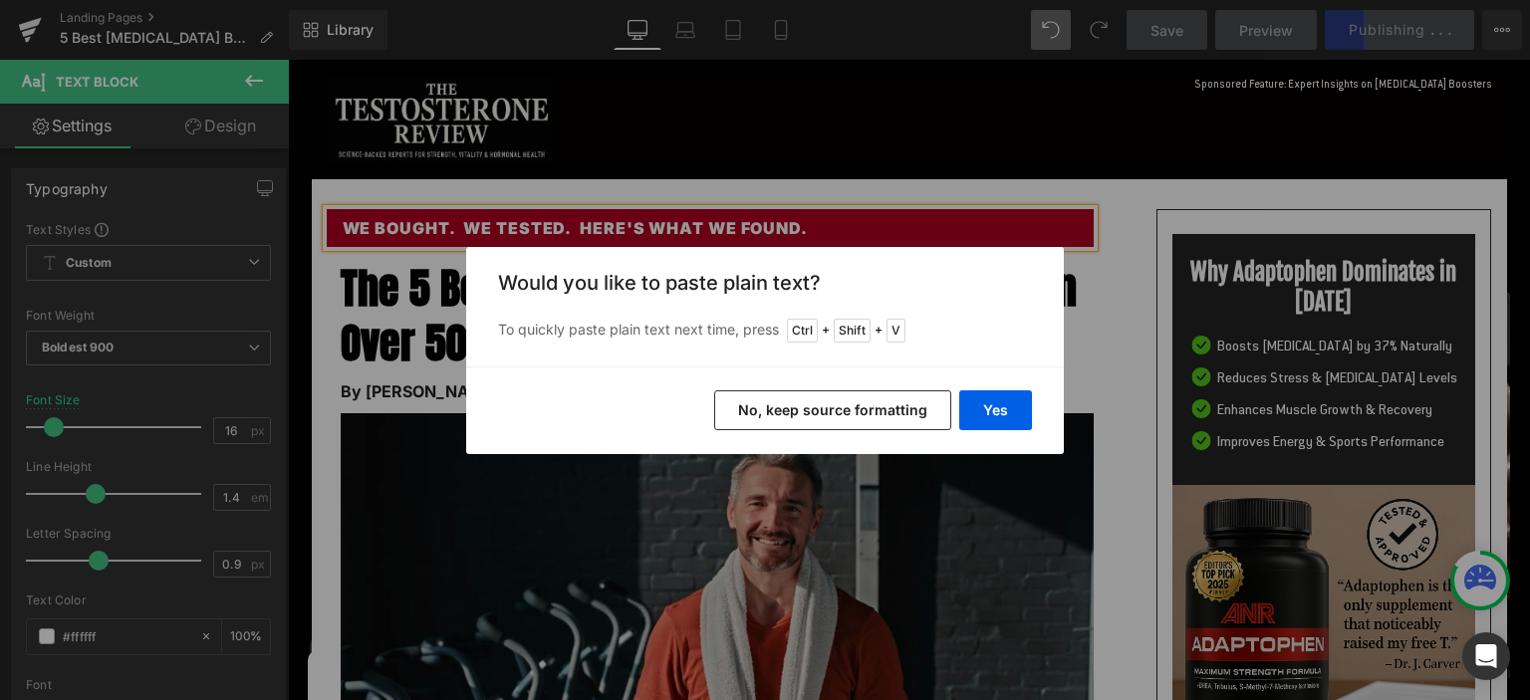
click at [437, 528] on div "Back to Library Insert Would you like to paste plain text? To quickly paste pla…" at bounding box center [765, 350] width 1530 height 700
click at [370, 317] on div "Back to Library Insert Would you like to paste plain text? To quickly paste pla…" at bounding box center [765, 350] width 1530 height 700
click at [791, 408] on button "No, keep source formatting" at bounding box center [832, 411] width 237 height 40
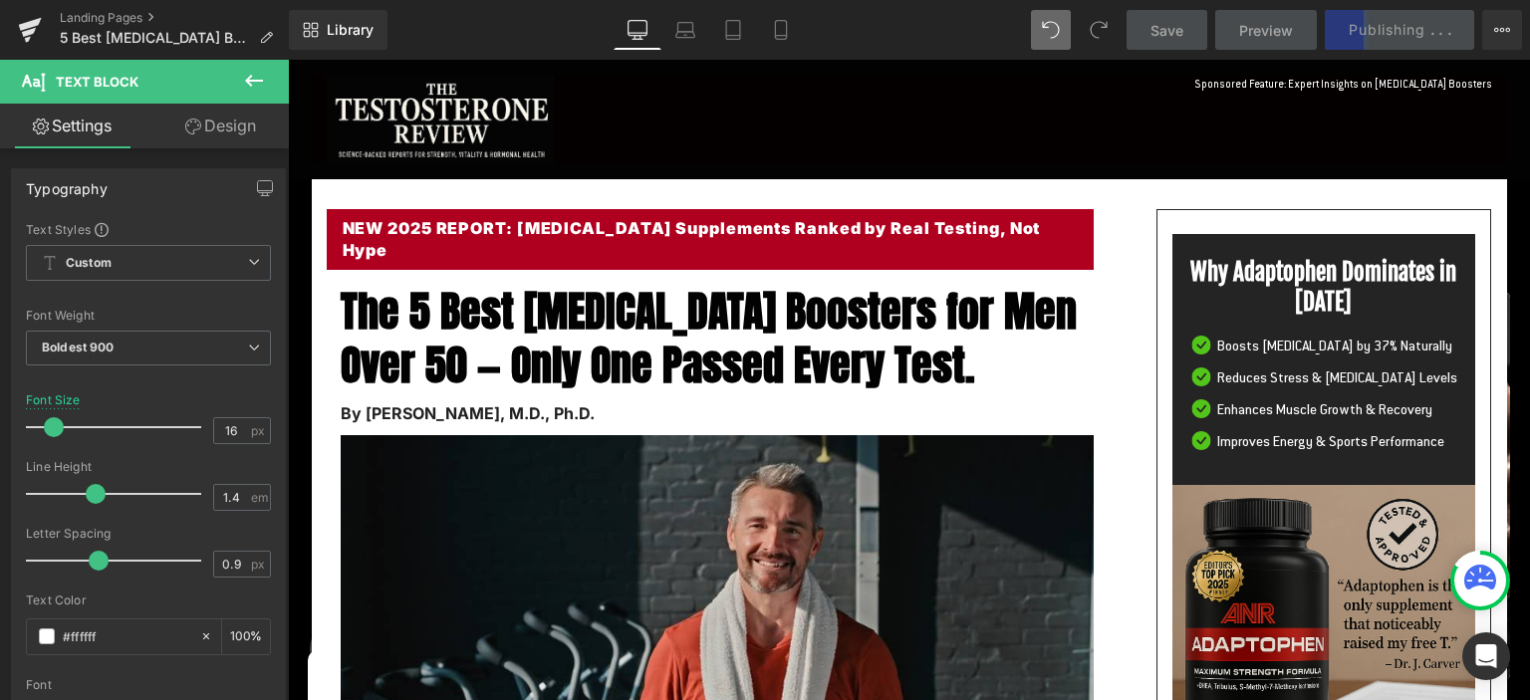
click at [1170, 41] on link "Save" at bounding box center [1167, 30] width 81 height 40
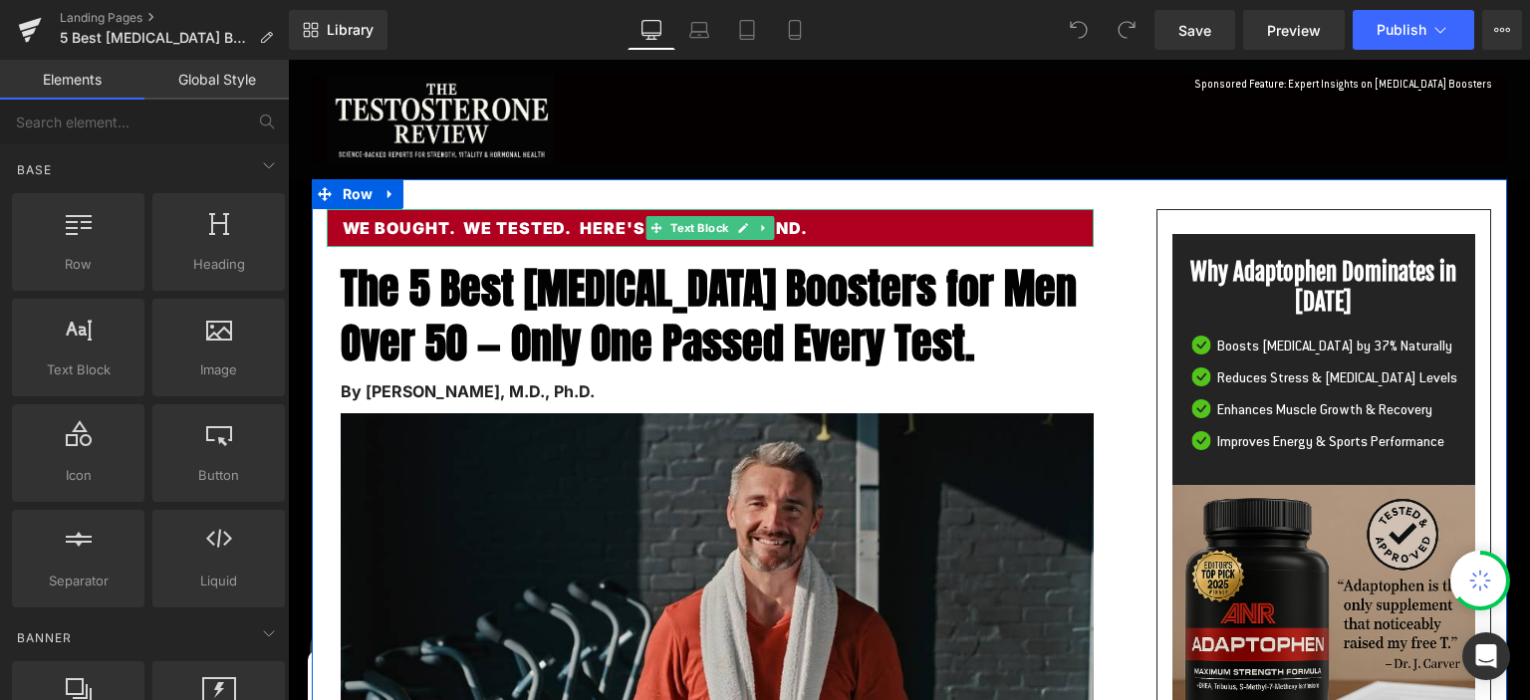
click at [479, 225] on p "WE BOUGHT. WE TESTED. HERE'S WHAT WE FOUND." at bounding box center [710, 228] width 735 height 22
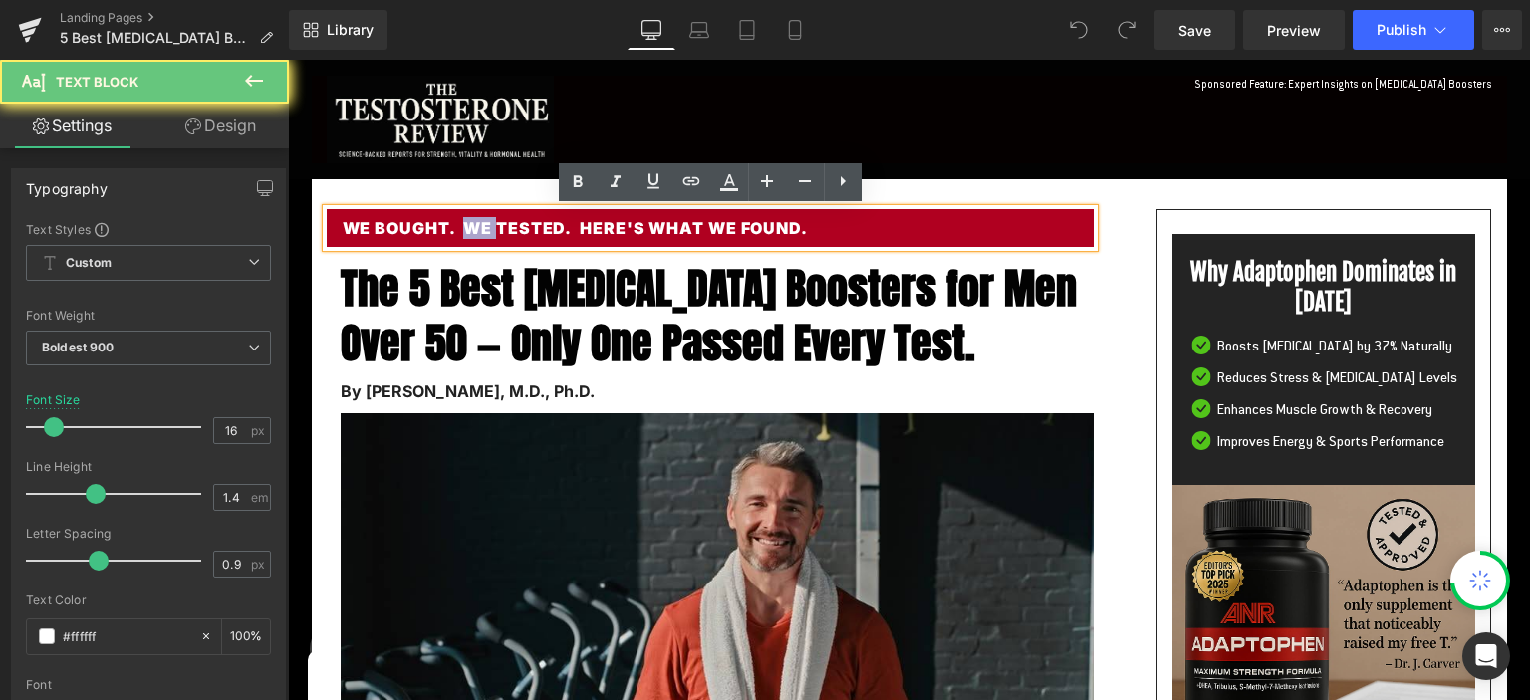
click at [479, 225] on p "WE BOUGHT. WE TESTED. HERE'S WHAT WE FOUND." at bounding box center [710, 228] width 735 height 22
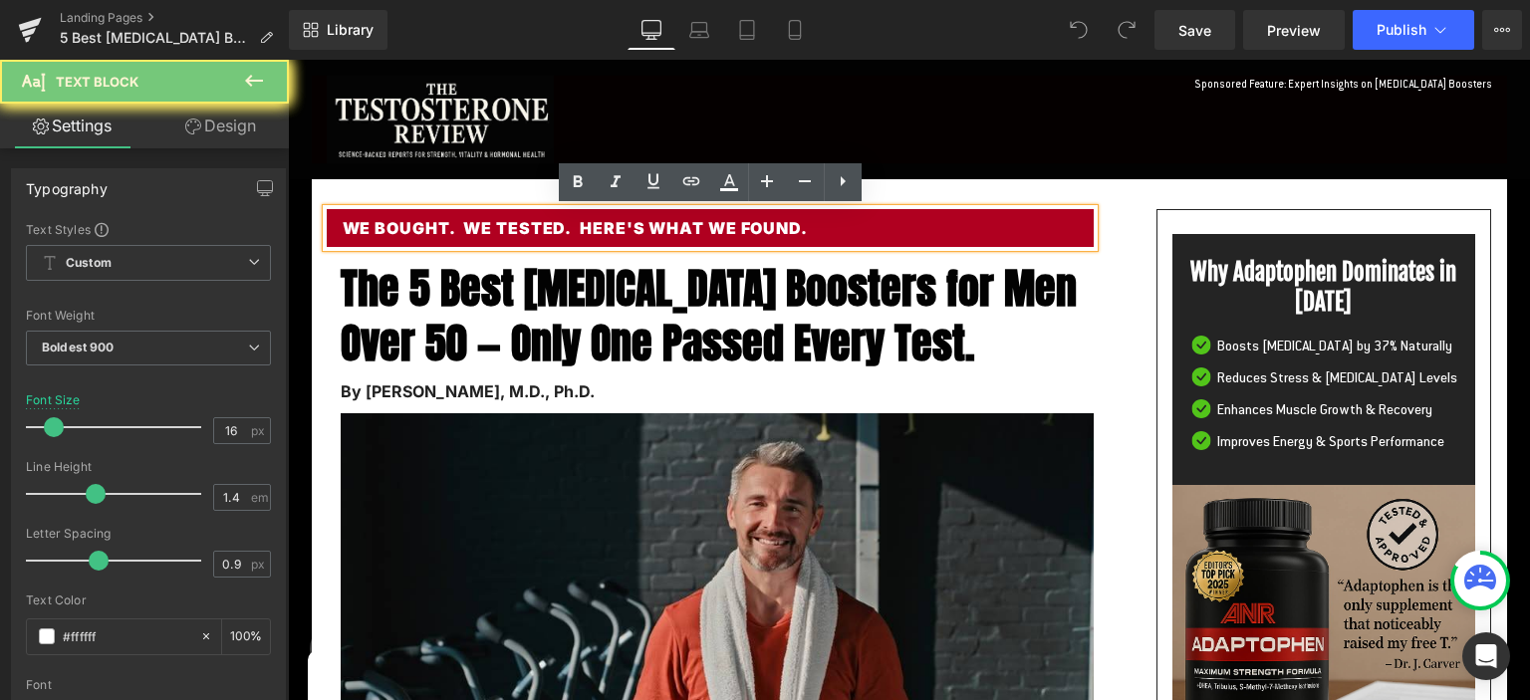
click at [478, 224] on p "WE BOUGHT. WE TESTED. HERE'S WHAT WE FOUND." at bounding box center [710, 228] width 735 height 22
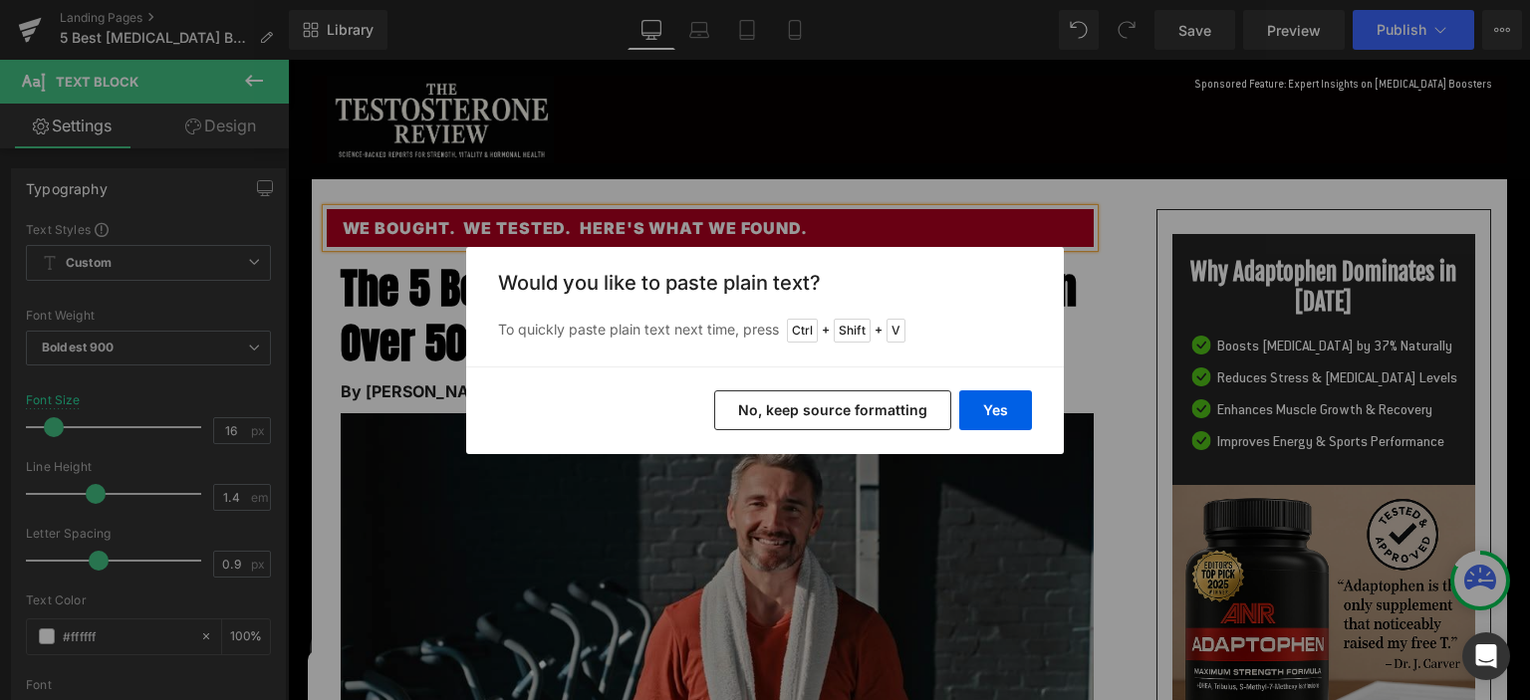
click at [867, 421] on button "No, keep source formatting" at bounding box center [832, 411] width 237 height 40
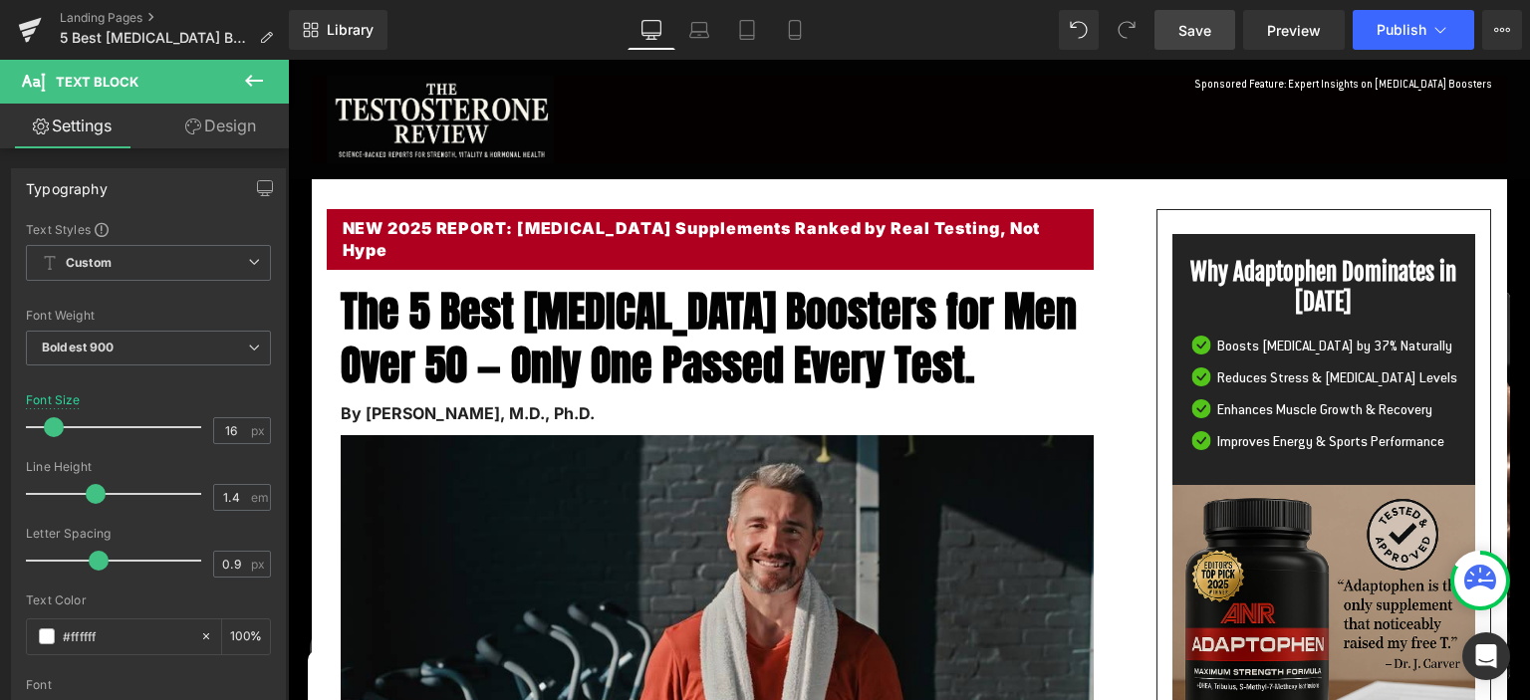
click at [1193, 29] on span "Save" at bounding box center [1195, 30] width 33 height 21
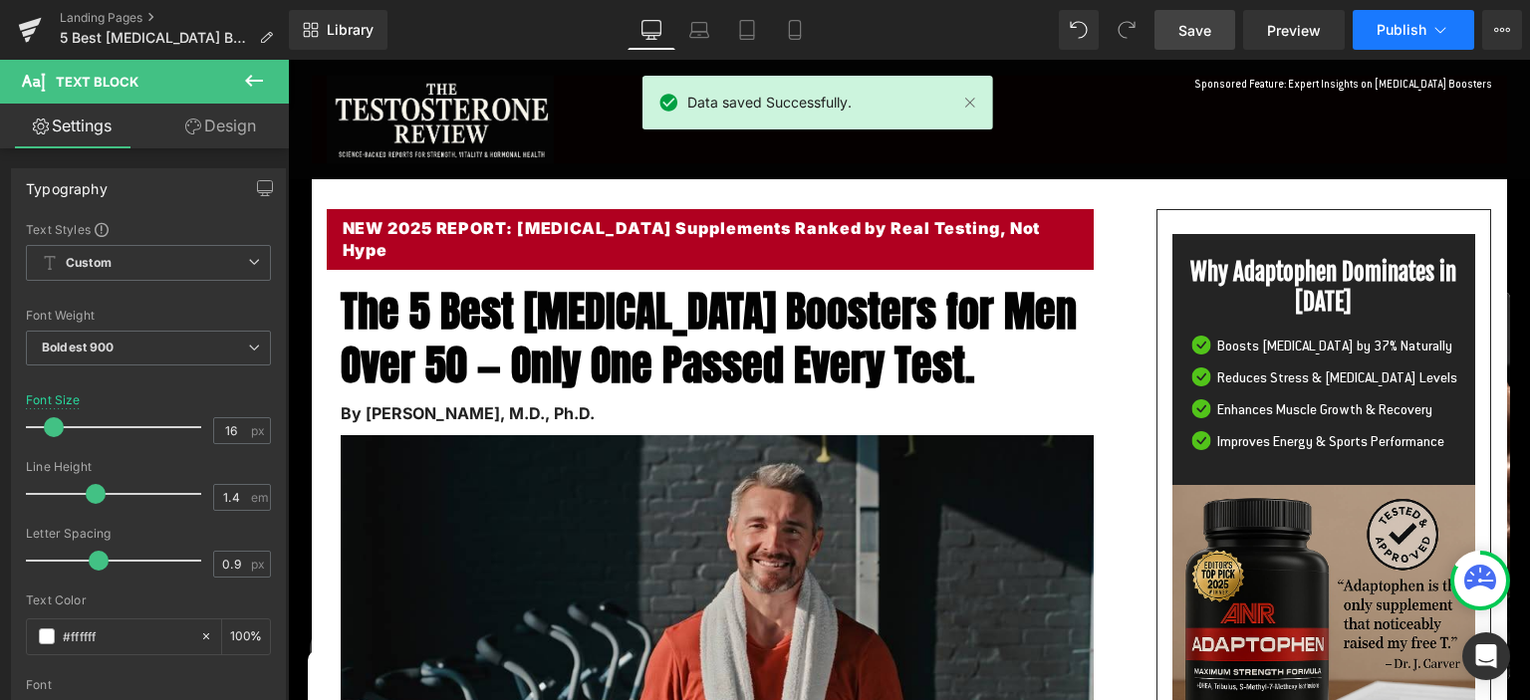
click at [1409, 22] on span "Publish" at bounding box center [1402, 30] width 50 height 16
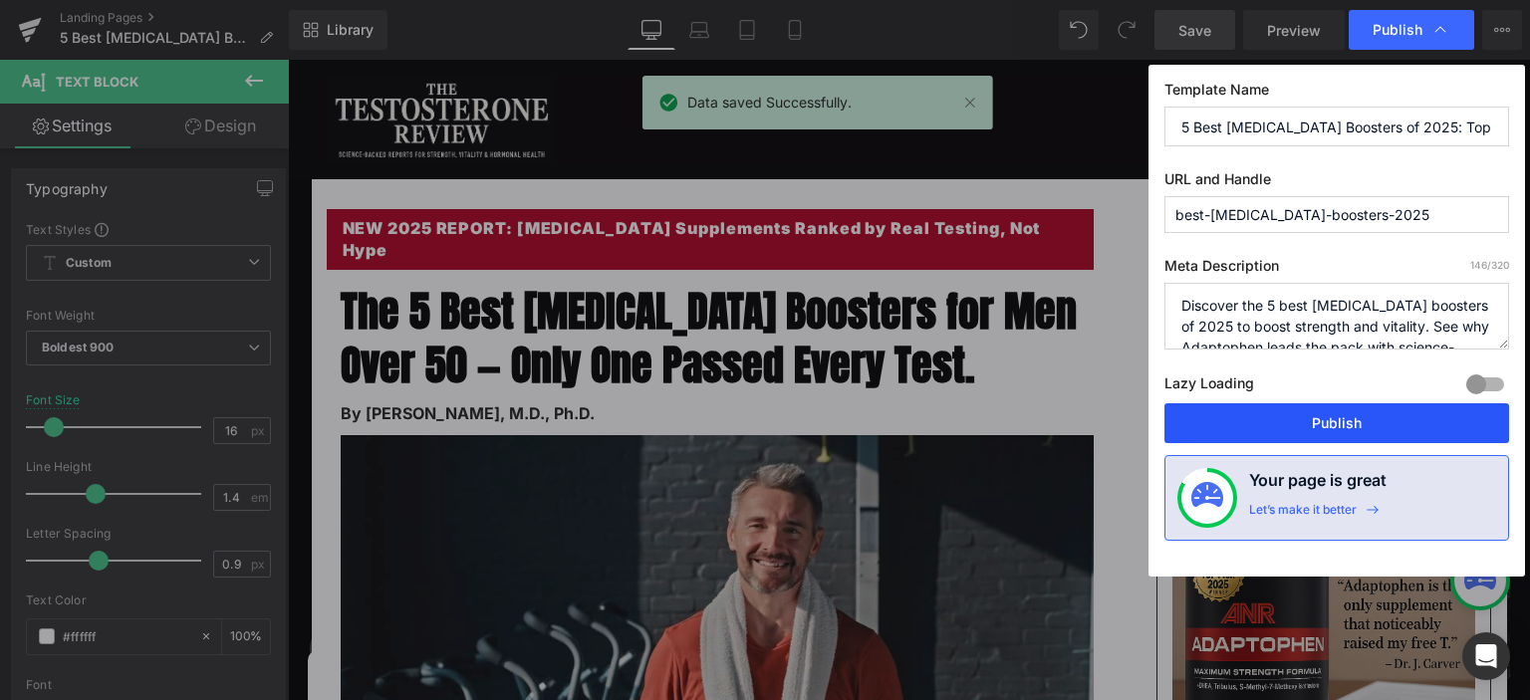
click at [1316, 409] on button "Publish" at bounding box center [1337, 424] width 345 height 40
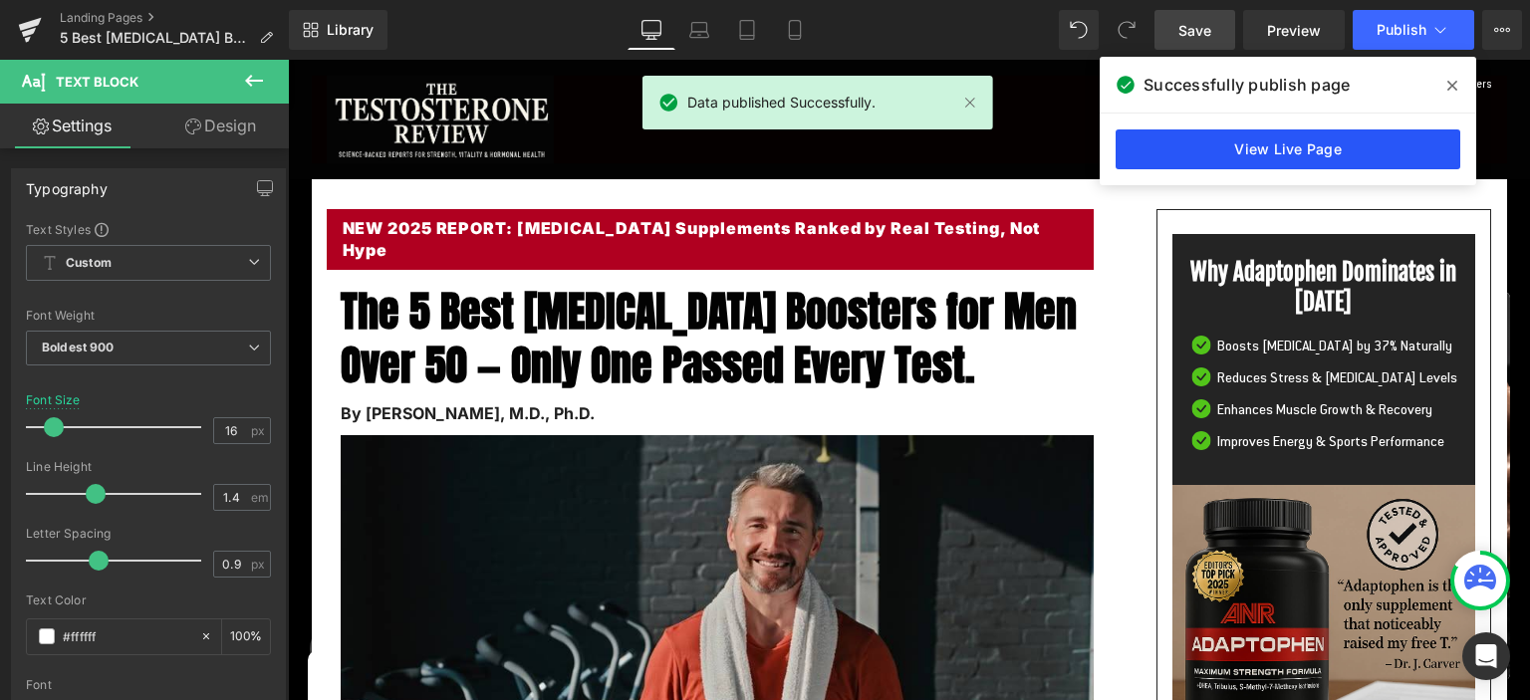
click at [1285, 141] on link "View Live Page" at bounding box center [1288, 150] width 345 height 40
